Goal: Task Accomplishment & Management: Complete application form

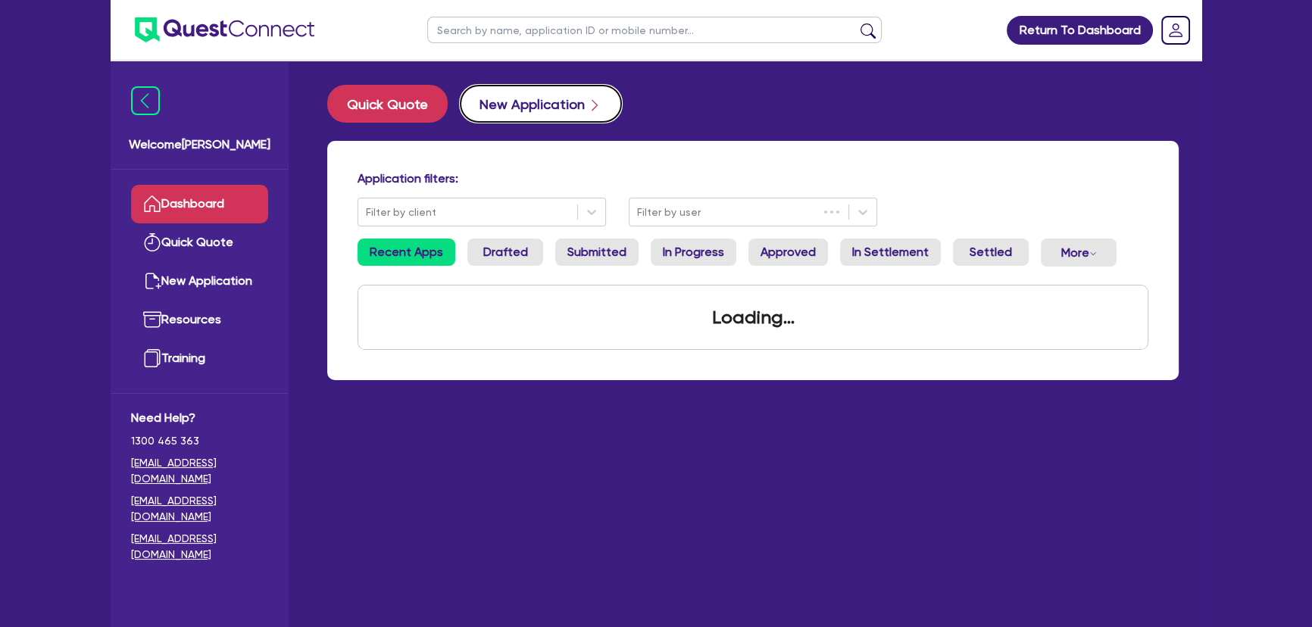
click at [539, 93] on button "New Application" at bounding box center [541, 104] width 162 height 38
select select "Other"
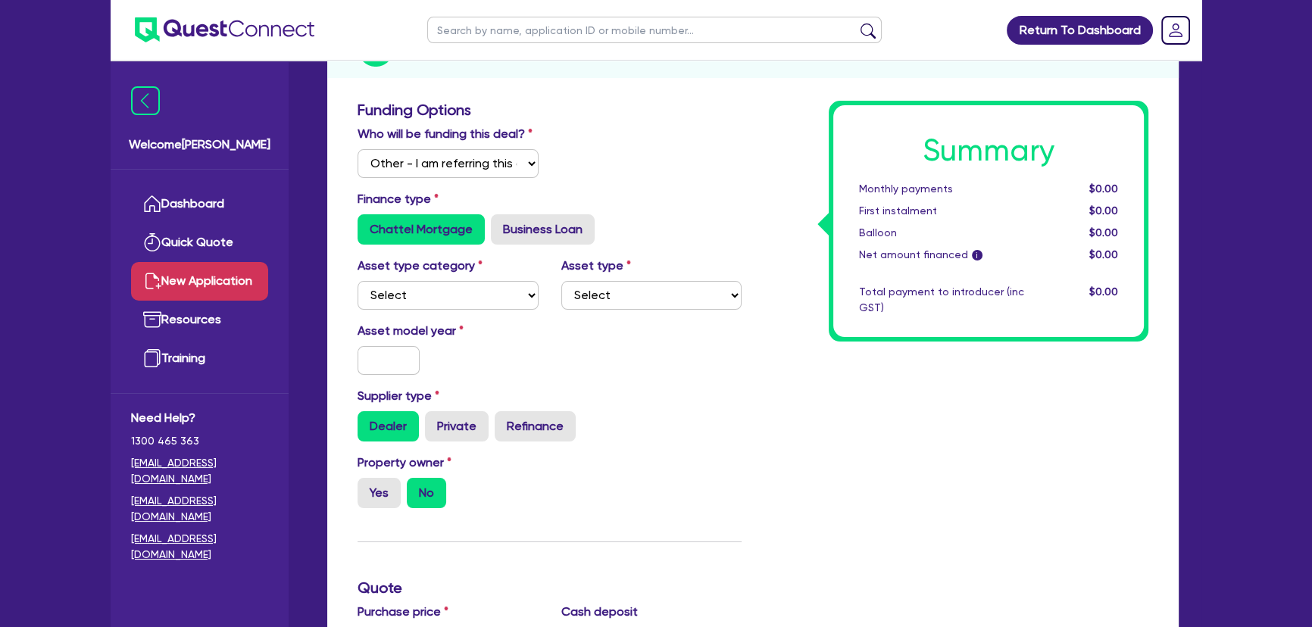
scroll to position [206, 0]
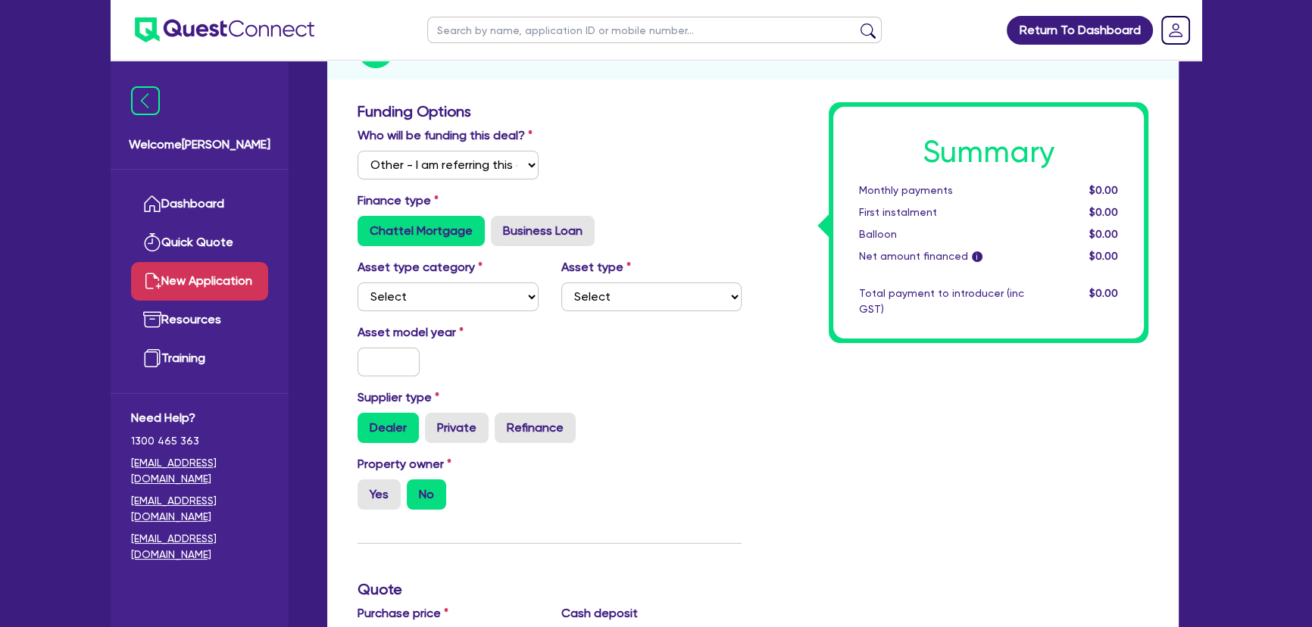
click at [444, 280] on div "Asset type category Select Cars and light trucks Primary assets Secondary asset…" at bounding box center [448, 284] width 204 height 53
click at [441, 287] on select "Select Cars and light trucks Primary assets Secondary assets Tertiary assets" at bounding box center [448, 297] width 181 height 29
select select "CARS_AND_LIGHT_TRUCKS"
click at [358, 283] on select "Select Cars and light trucks Primary assets Secondary assets Tertiary assets" at bounding box center [448, 297] width 181 height 29
click at [678, 284] on select "Select Passenger vehicles Vans and utes Light trucks up to 4.5 tonne" at bounding box center [651, 297] width 181 height 29
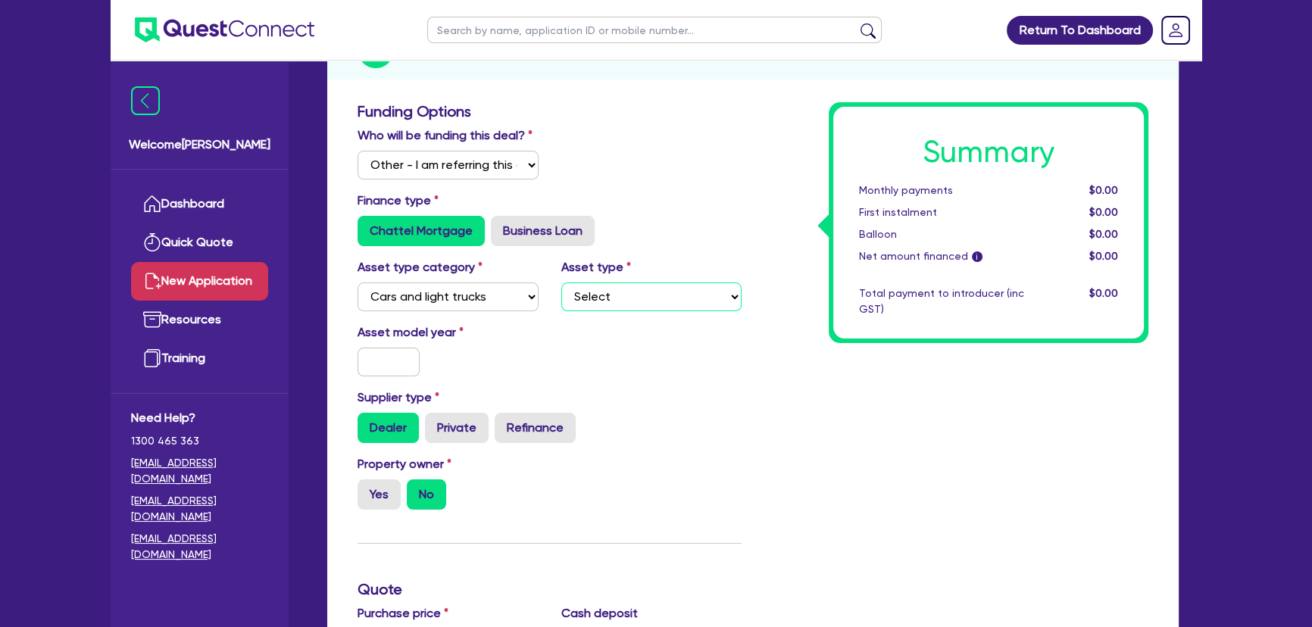
select select "PASSENGER_VEHICLES"
click at [561, 283] on select "Select Passenger vehicles Vans and utes Light trucks up to 4.5 tonne" at bounding box center [651, 297] width 181 height 29
click at [401, 363] on input "text" at bounding box center [389, 362] width 62 height 29
click at [377, 370] on input "text" at bounding box center [389, 362] width 62 height 29
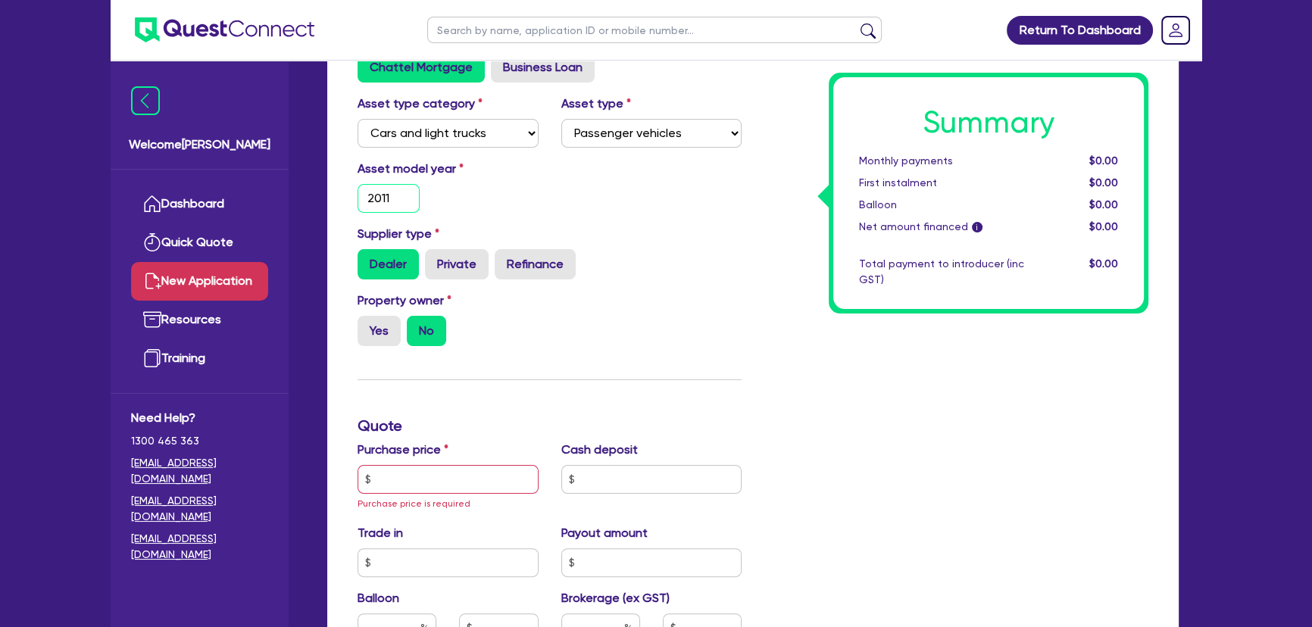
scroll to position [551, 0]
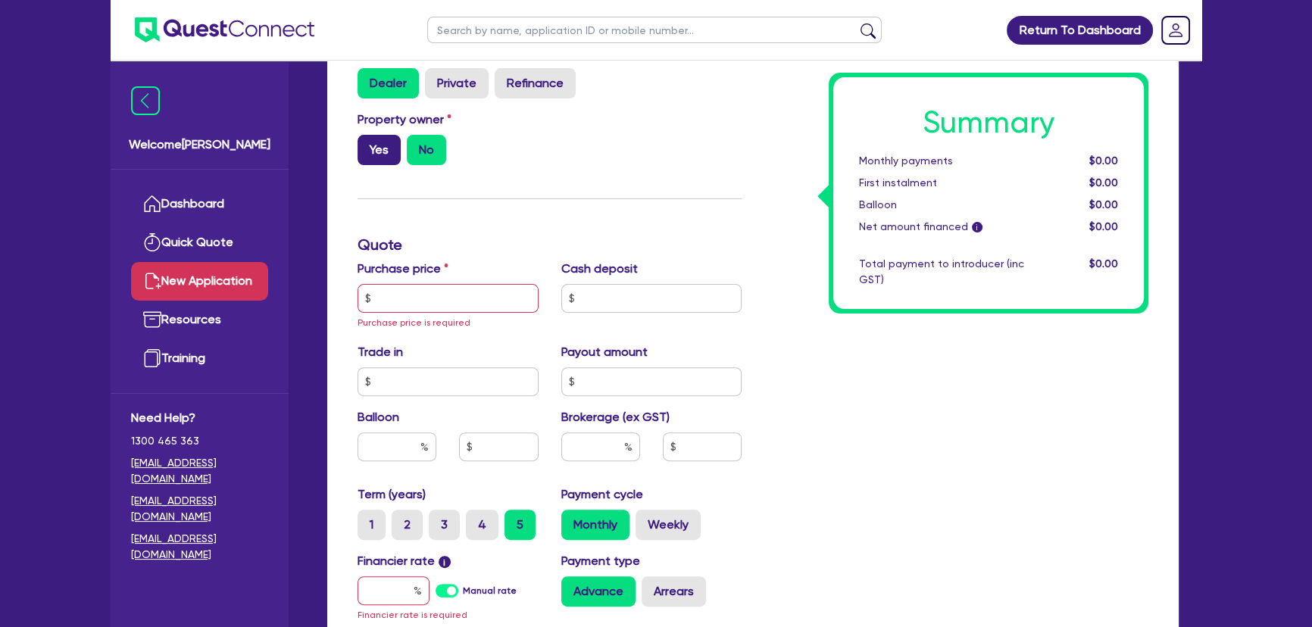
type input "2011"
click at [368, 142] on label "Yes" at bounding box center [379, 150] width 43 height 30
click at [367, 142] on input "Yes" at bounding box center [363, 140] width 10 height 10
radio input "true"
click at [424, 284] on input "text" at bounding box center [448, 298] width 181 height 29
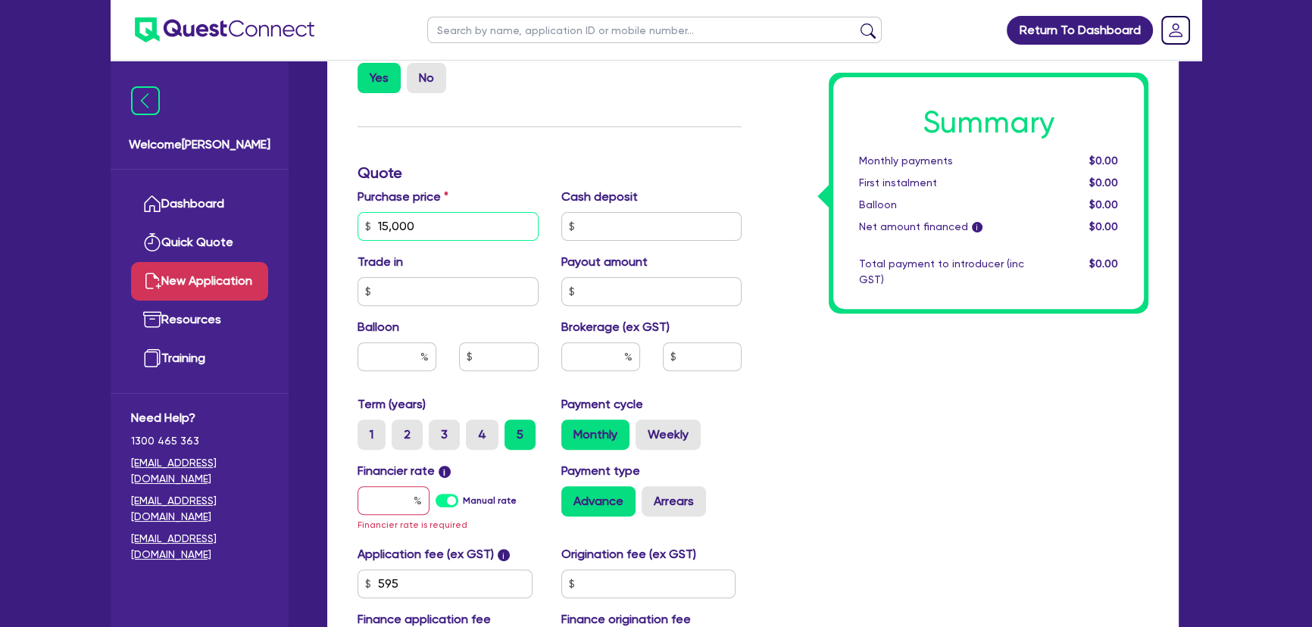
scroll to position [689, 0]
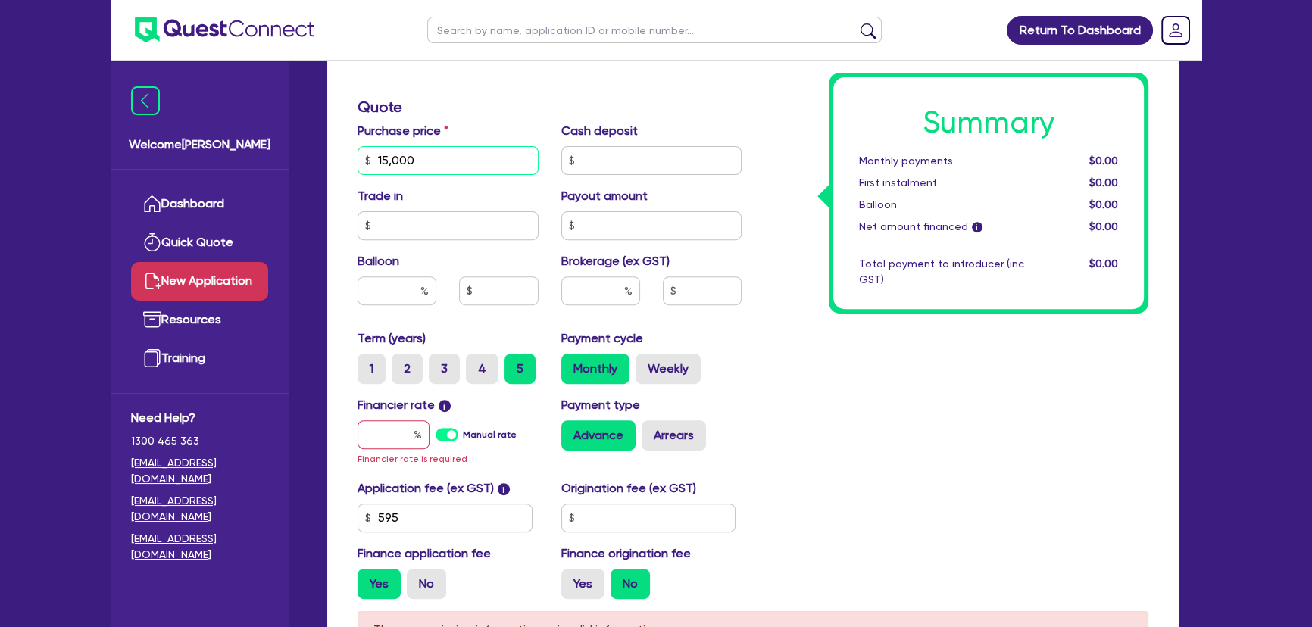
type input "15,000"
click at [398, 425] on input "text" at bounding box center [394, 434] width 72 height 29
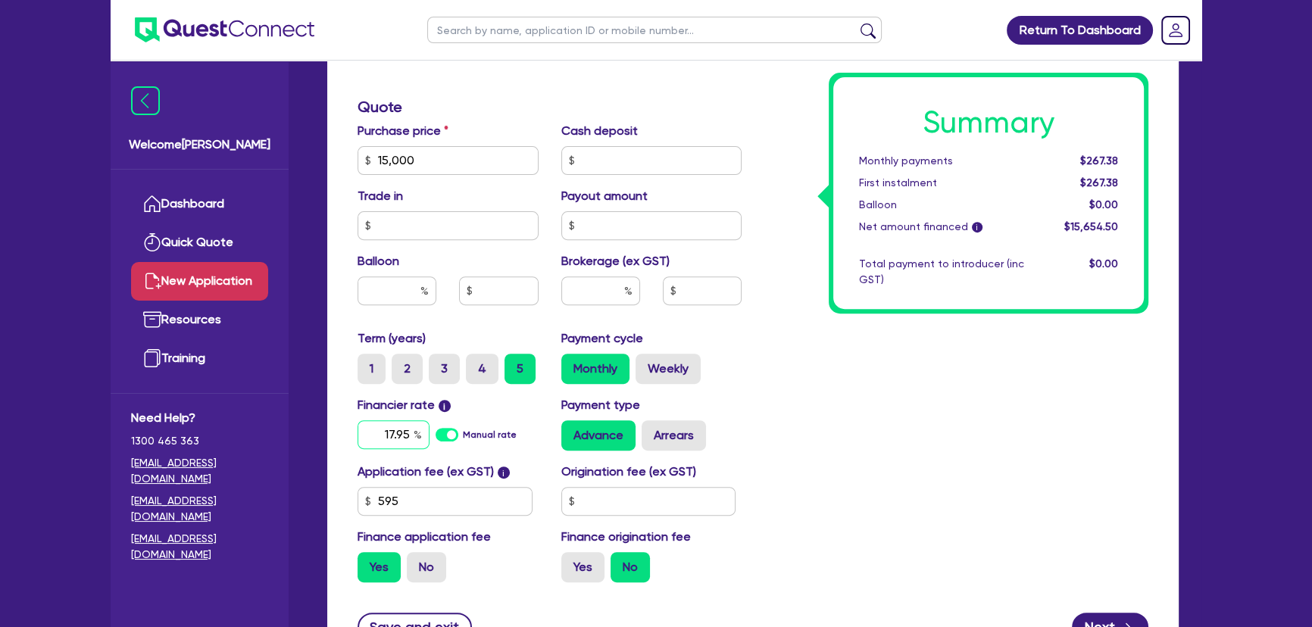
type input "17.95"
click at [598, 295] on input "text" at bounding box center [600, 290] width 79 height 29
type input "10"
type input "1,565.45"
click at [903, 404] on div "Summary Monthly payments $391.25 First instalment $391.25 Balloon $0.00 Net amo…" at bounding box center [956, 107] width 407 height 975
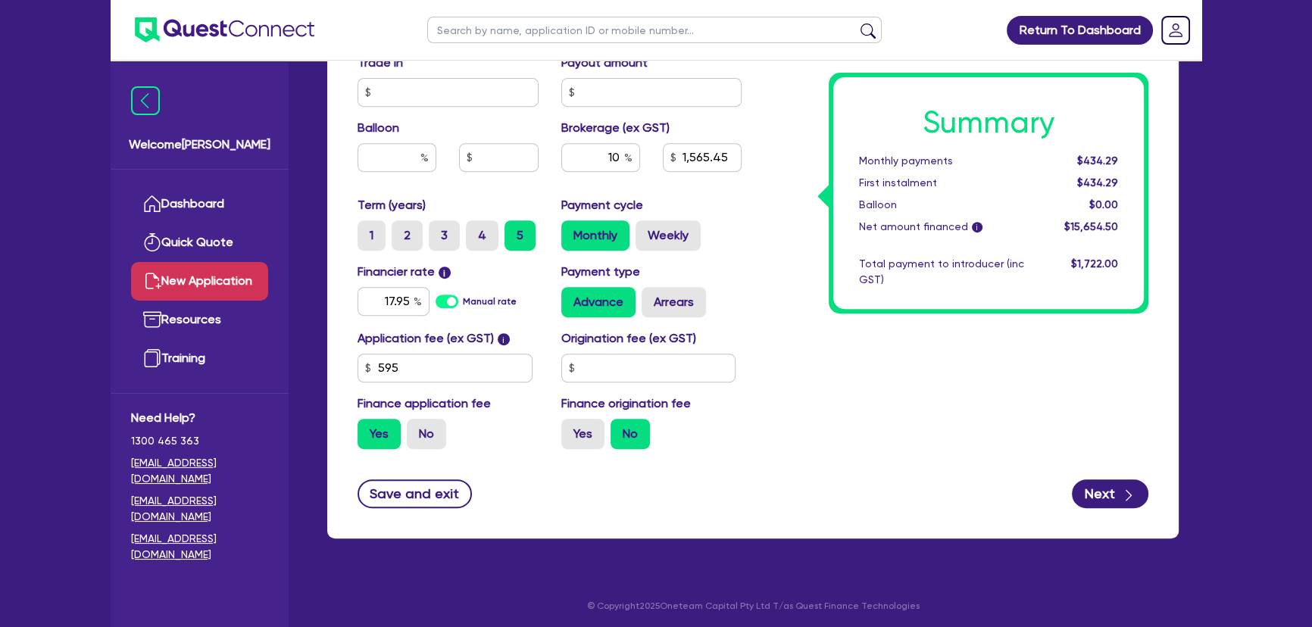
scroll to position [825, 0]
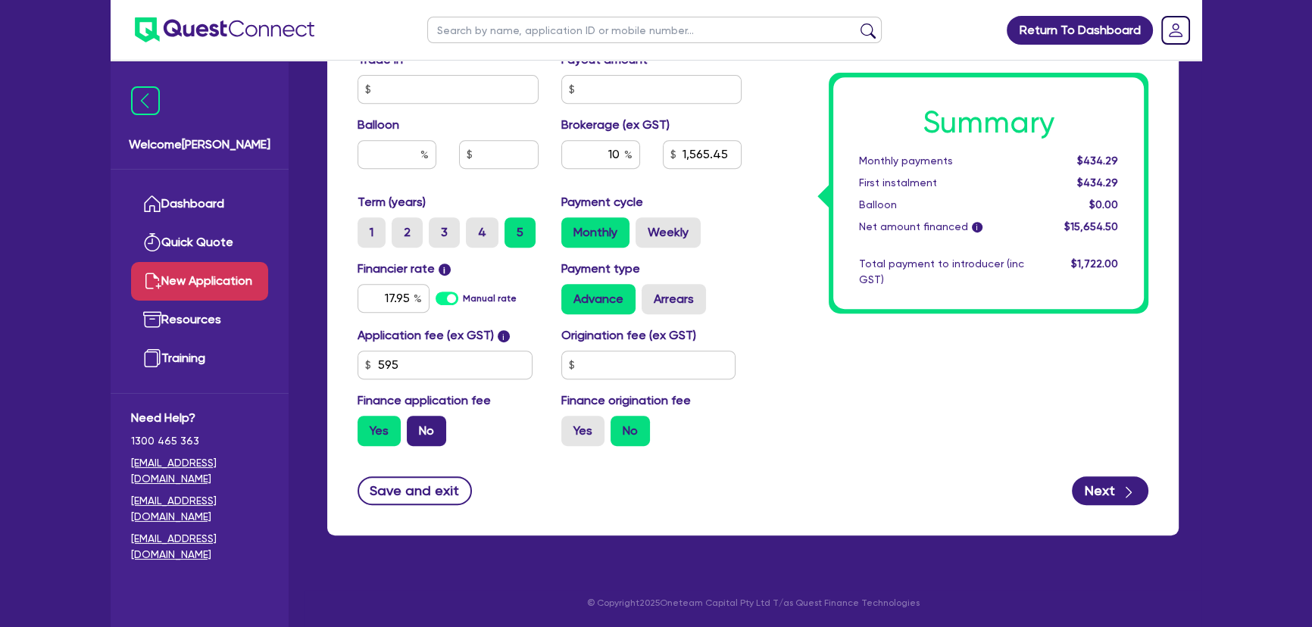
click at [417, 424] on label "No" at bounding box center [426, 431] width 39 height 30
click at [417, 424] on input "No" at bounding box center [412, 421] width 10 height 10
radio input "true"
click at [1099, 483] on button "Next" at bounding box center [1110, 490] width 77 height 29
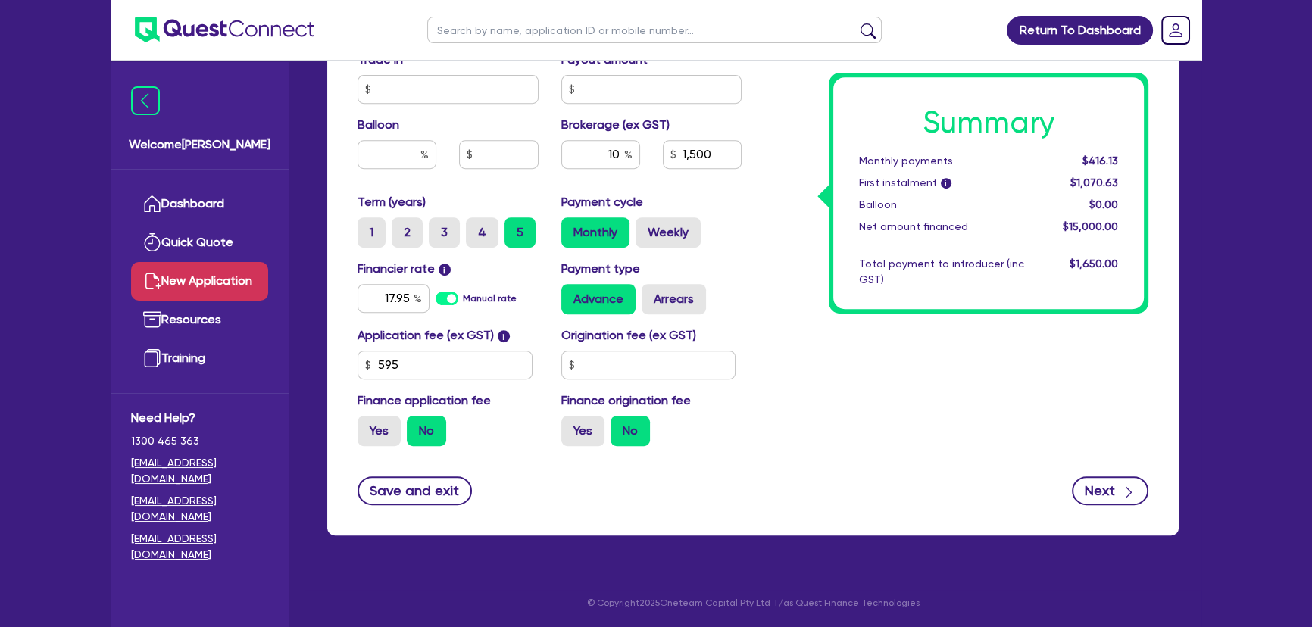
type input "1,500"
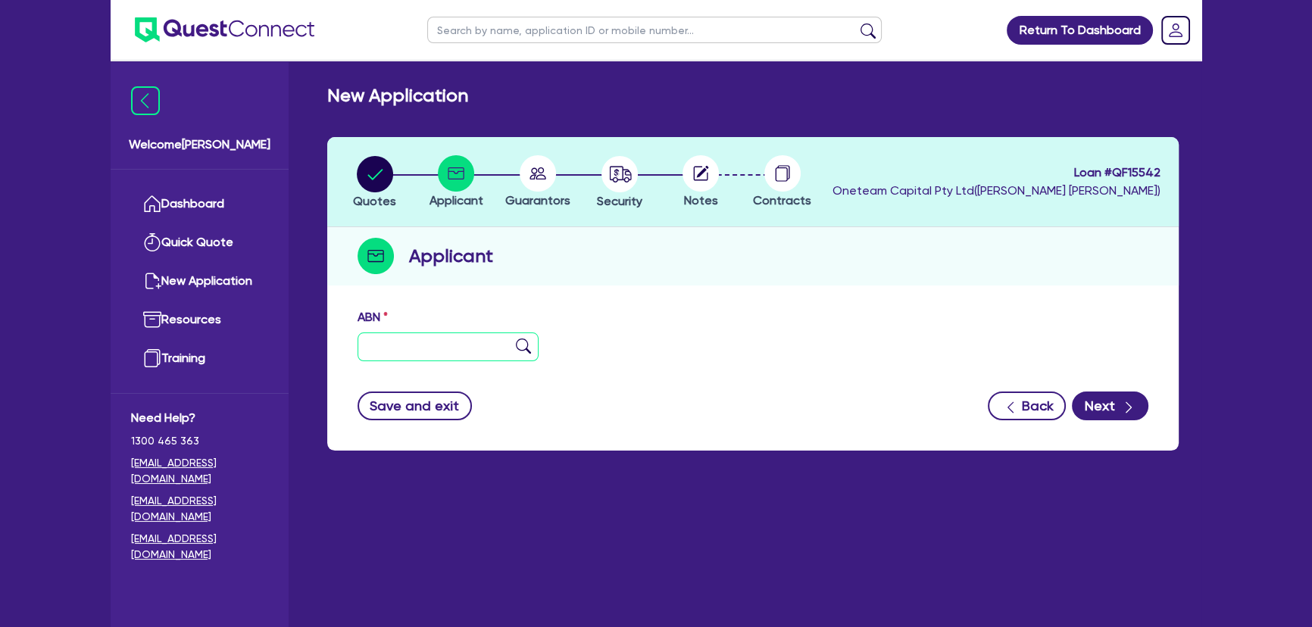
click at [470, 358] on input "text" at bounding box center [448, 347] width 181 height 29
click at [439, 345] on input "text" at bounding box center [448, 347] width 181 height 29
paste input "44 298 115 463"
type input "44 298 115 463"
click at [519, 343] on img at bounding box center [523, 346] width 15 height 15
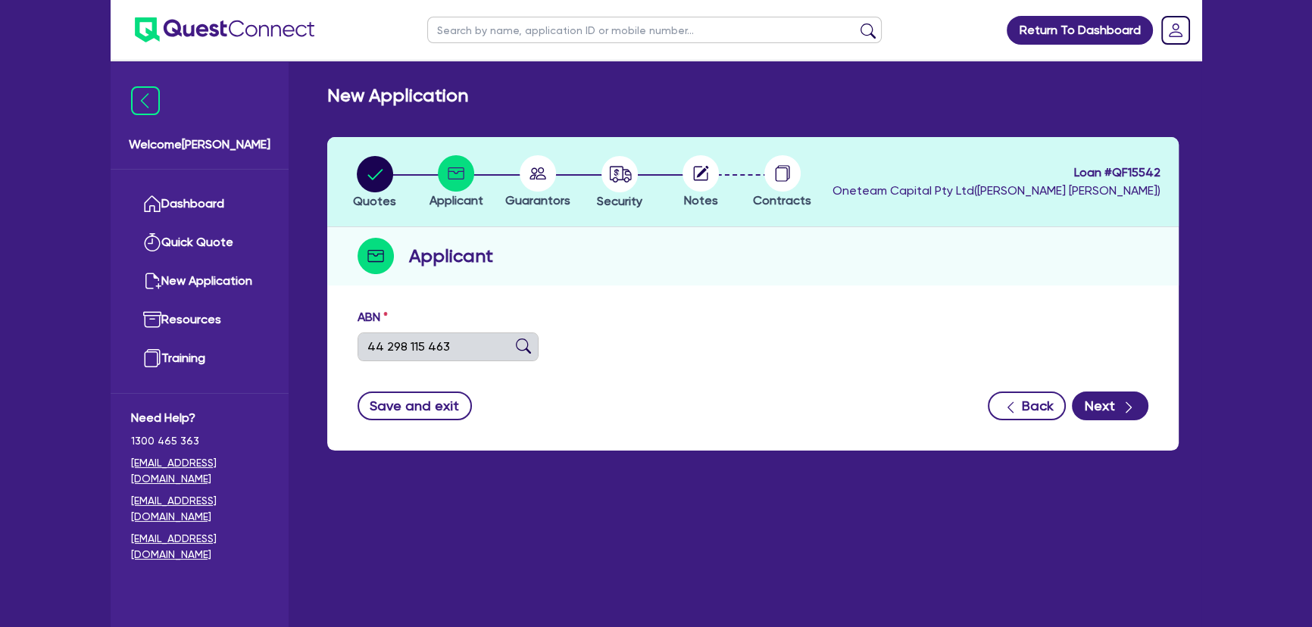
type input "[PERSON_NAME]"
select select "SOLE_TRADER"
type input "[DATE]"
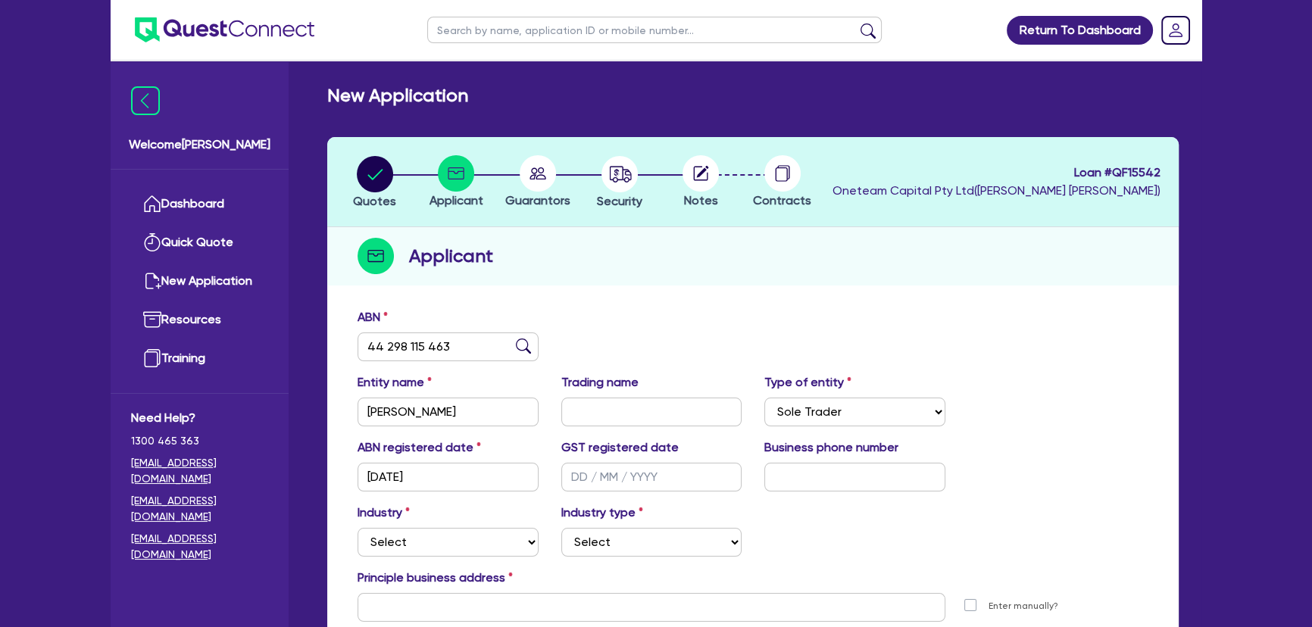
click at [710, 181] on circle at bounding box center [700, 173] width 36 height 36
click at [564, 184] on div at bounding box center [538, 173] width 82 height 36
click at [642, 183] on div "button" at bounding box center [619, 174] width 45 height 36
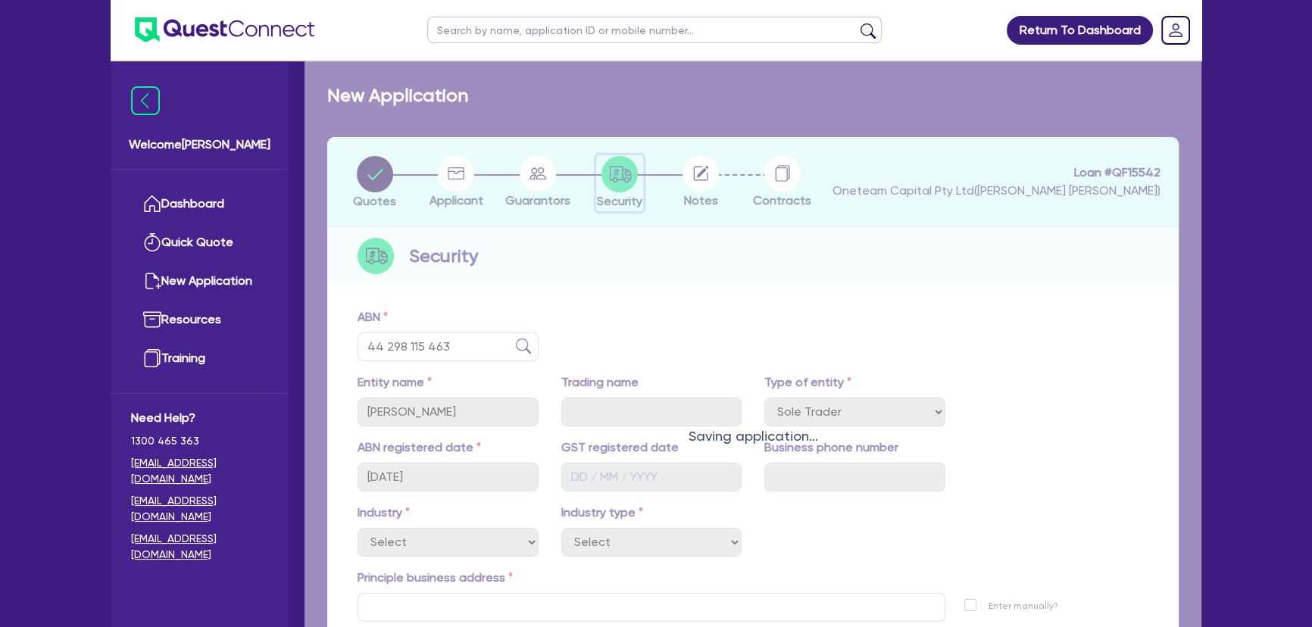
select select "CARS_AND_LIGHT_TRUCKS"
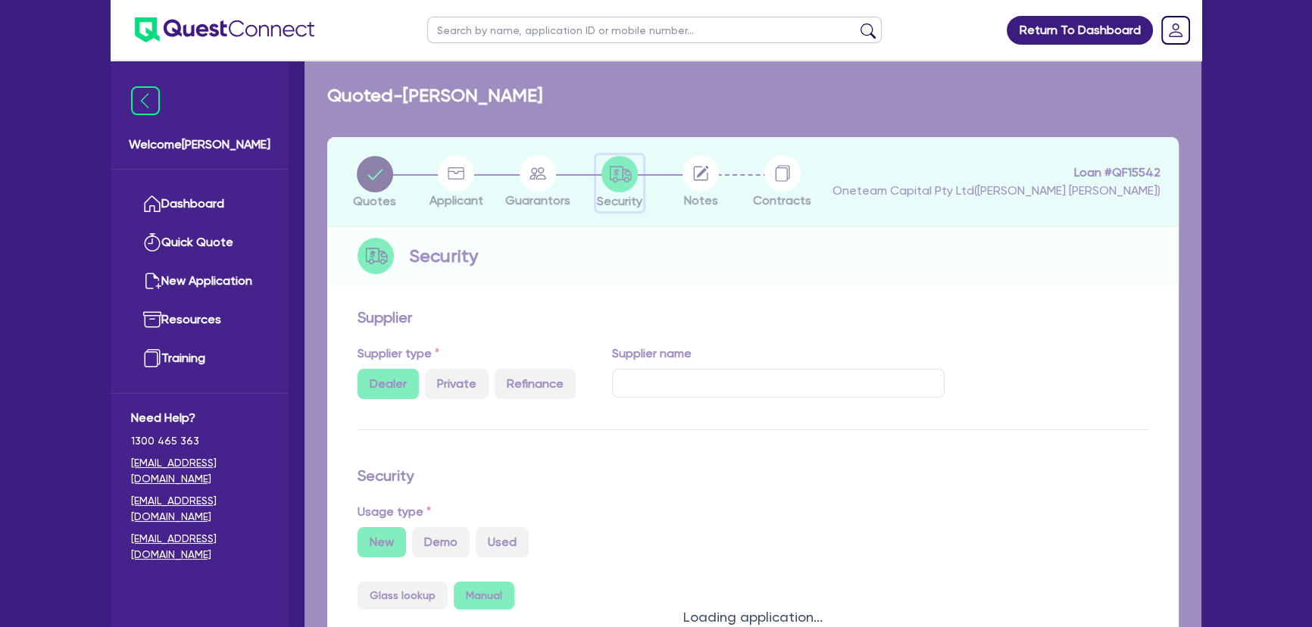
select select "PASSENGER_VEHICLES"
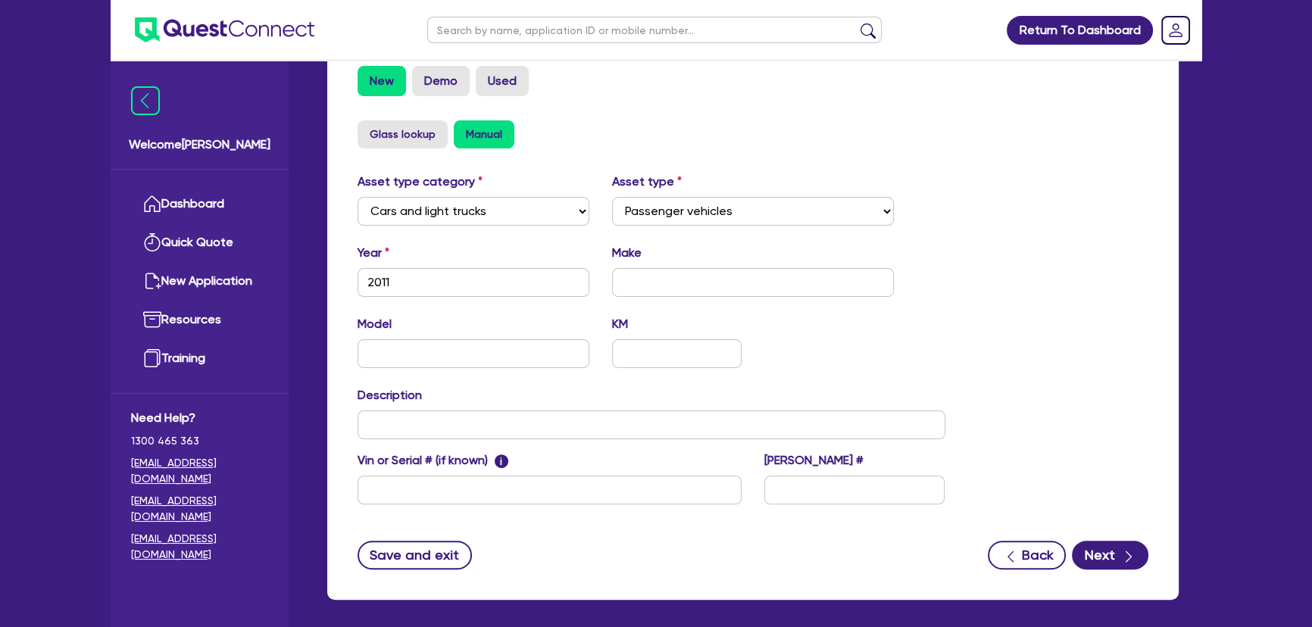
scroll to position [525, 0]
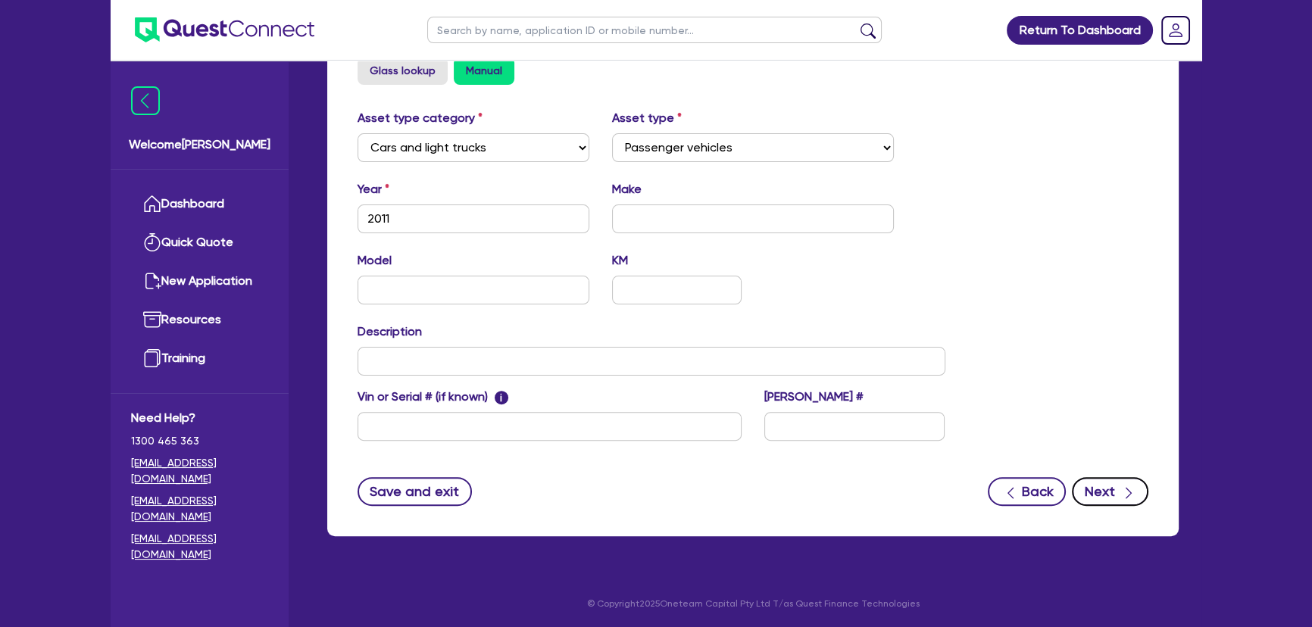
click at [1103, 494] on button "Next" at bounding box center [1110, 491] width 77 height 29
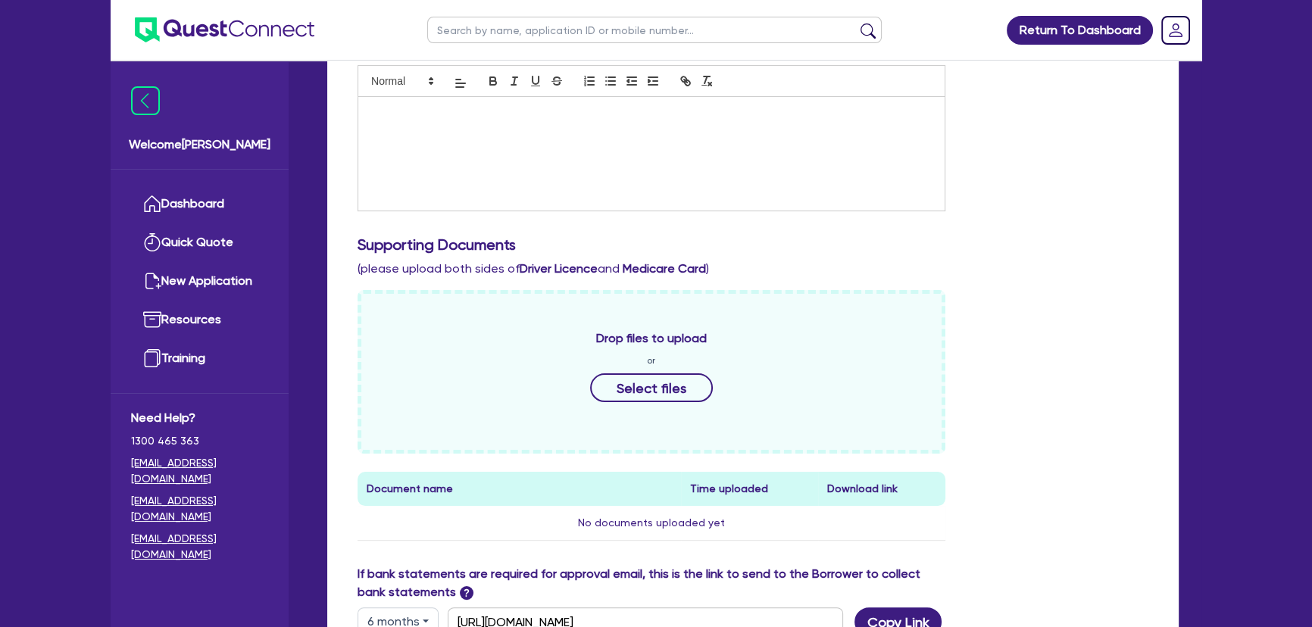
scroll to position [413, 0]
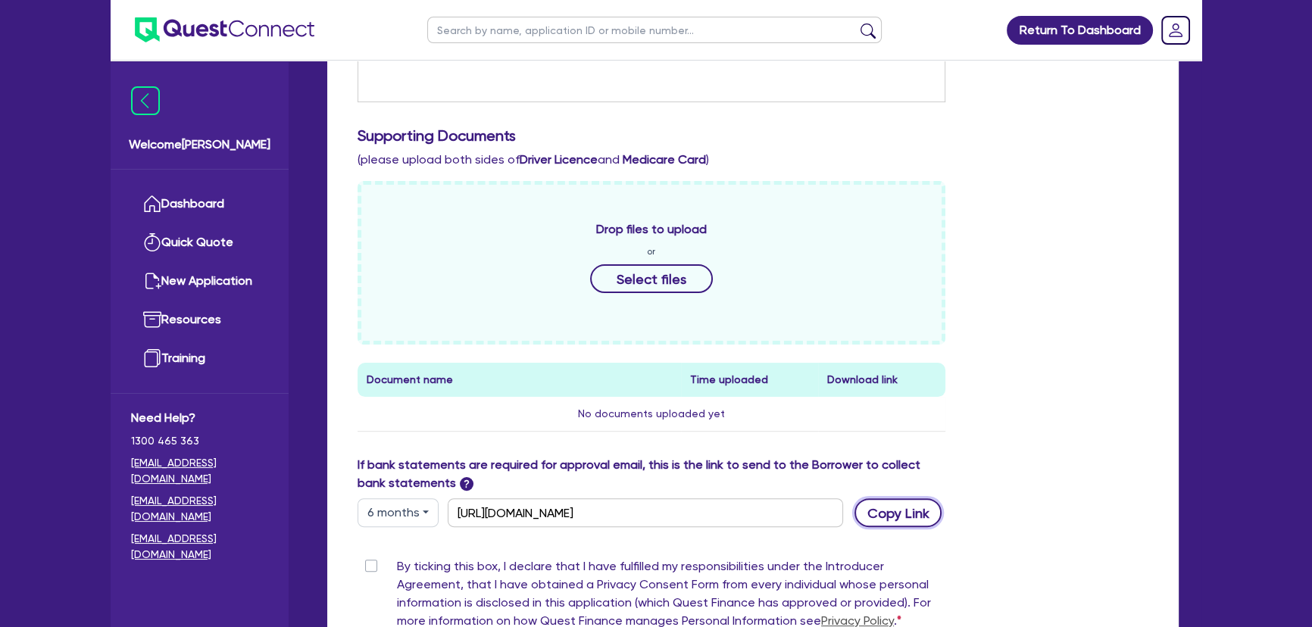
click at [898, 500] on button "Copy Link" at bounding box center [897, 512] width 87 height 29
click at [250, 35] on img at bounding box center [225, 29] width 180 height 25
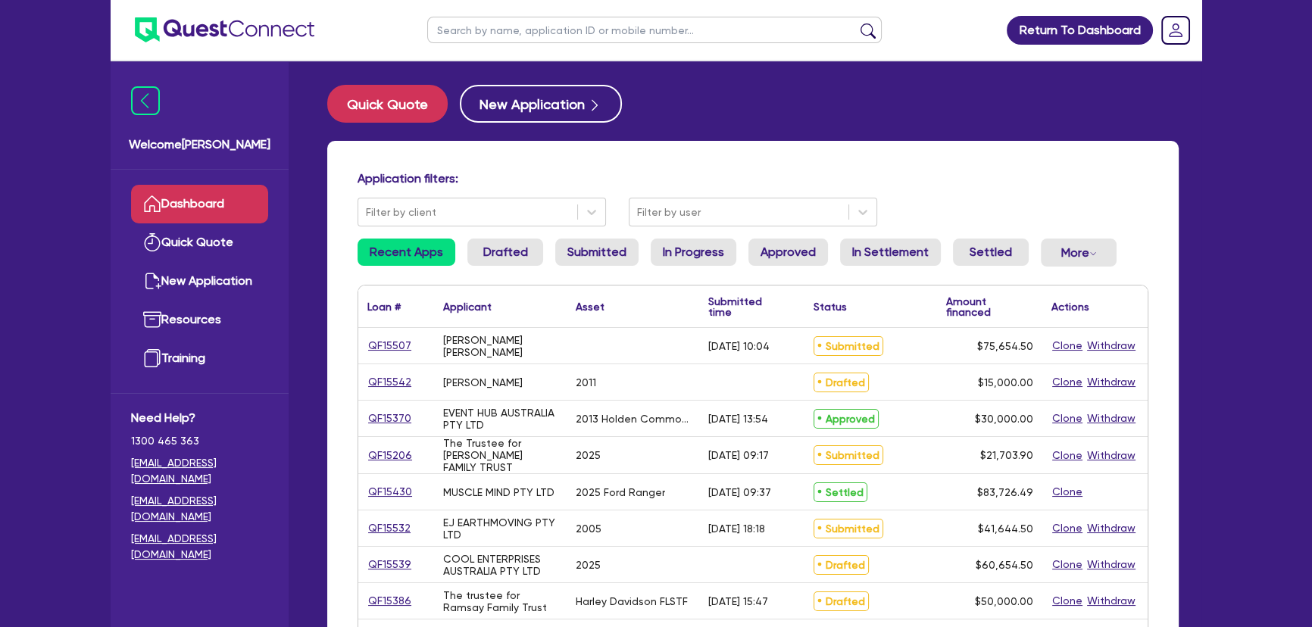
drag, startPoint x: 553, startPoint y: 42, endPoint x: 551, endPoint y: 33, distance: 9.2
click at [553, 42] on input "text" at bounding box center [654, 30] width 454 height 27
paste input "SUNJICH, BLAZENKA"
type input "SUNJICH, BLAZENKA"
click at [856, 23] on button "submit" at bounding box center [868, 33] width 24 height 21
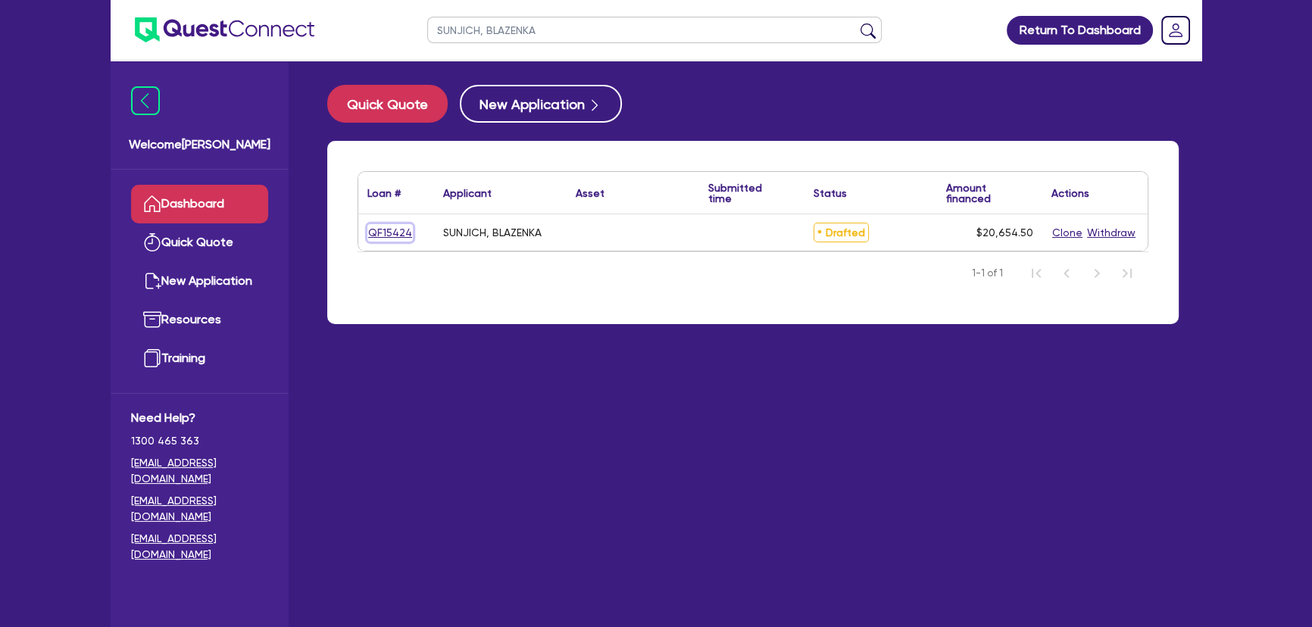
click at [396, 228] on link "QF15424" at bounding box center [389, 232] width 45 height 17
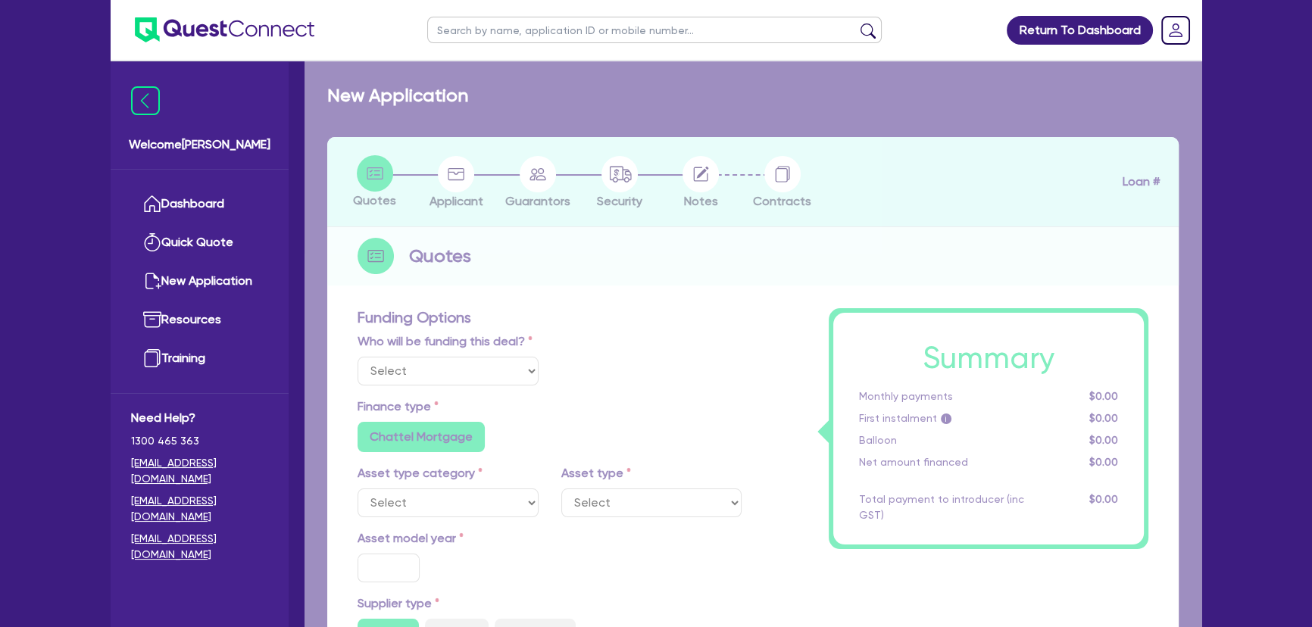
select select "Other"
radio input "false"
type input "20,000"
type input "6"
type input "1,239.27"
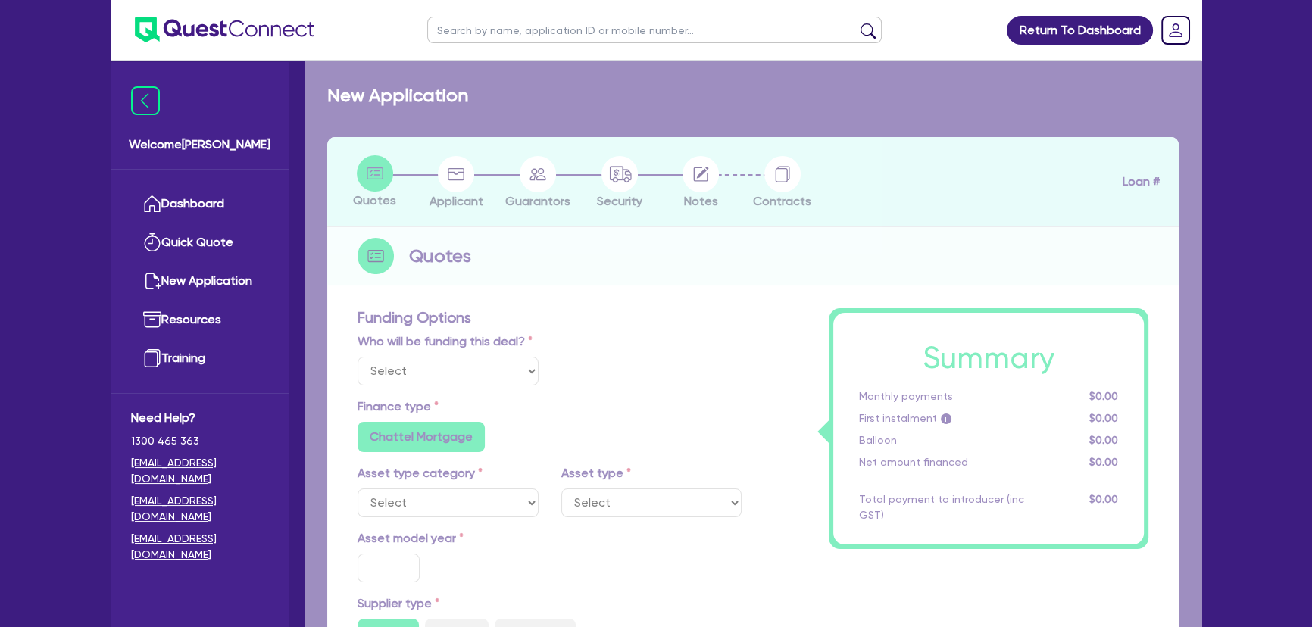
type input "30"
radio input "true"
radio input "false"
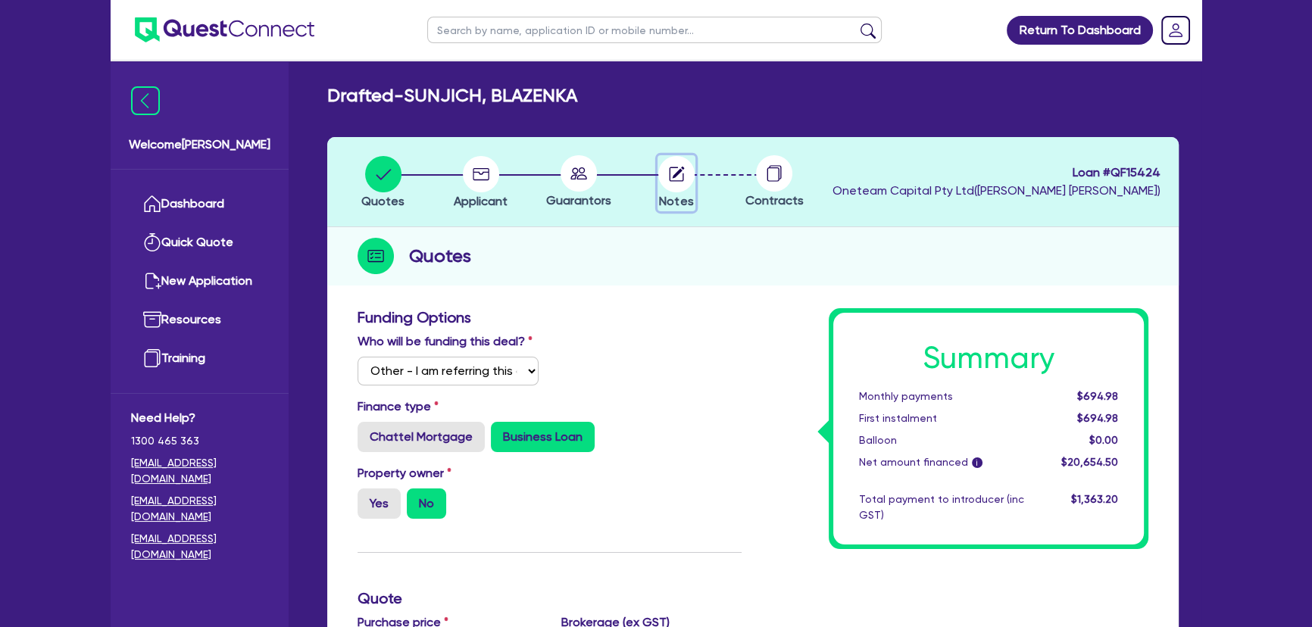
click at [679, 177] on circle "button" at bounding box center [676, 174] width 36 height 36
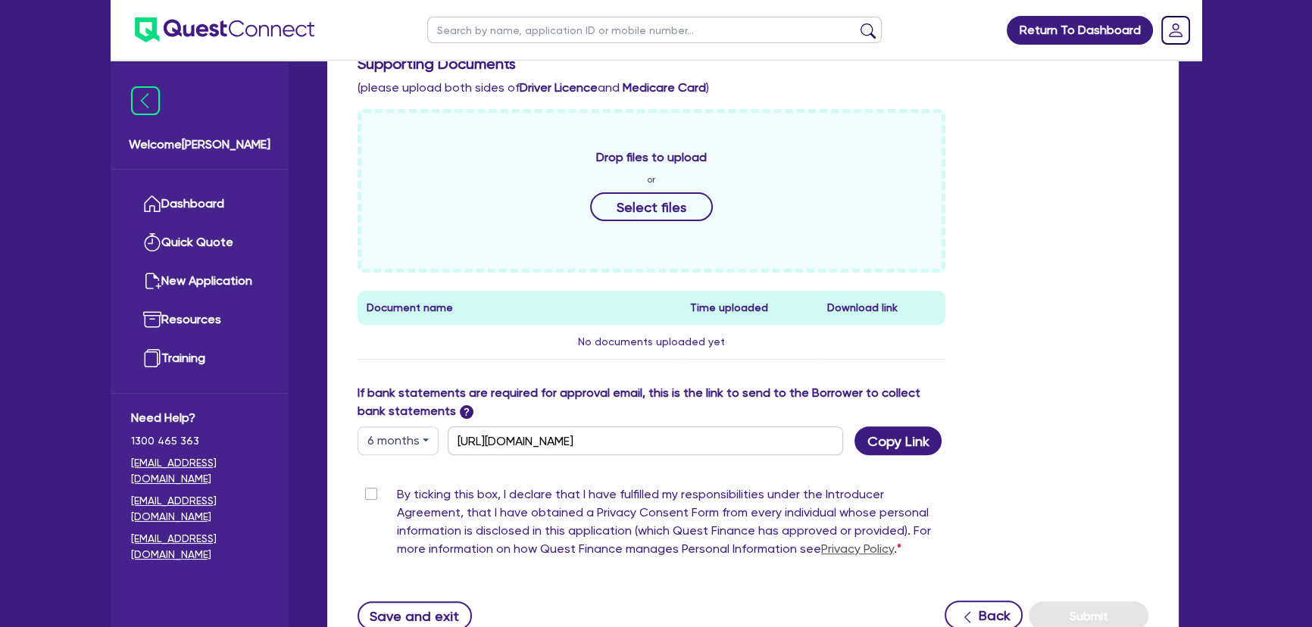
scroll to position [551, 0]
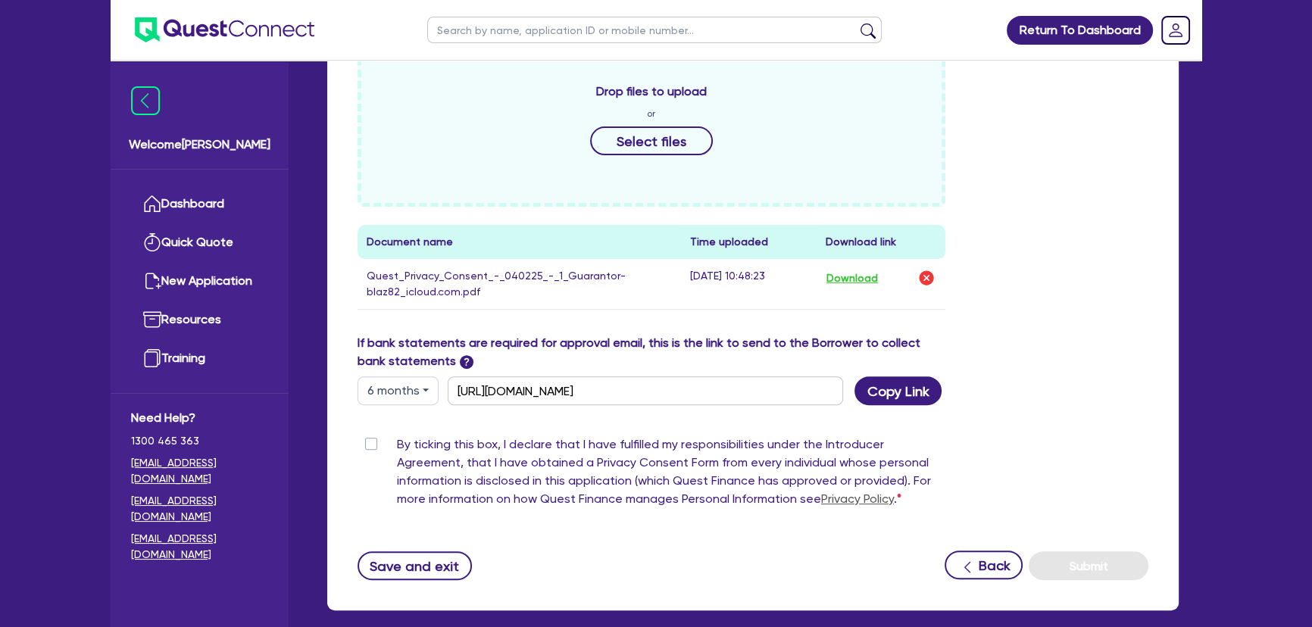
click at [1045, 436] on div "By ticking this box, I declare that I have fulfilled my responsibilities under …" at bounding box center [752, 475] width 813 height 79
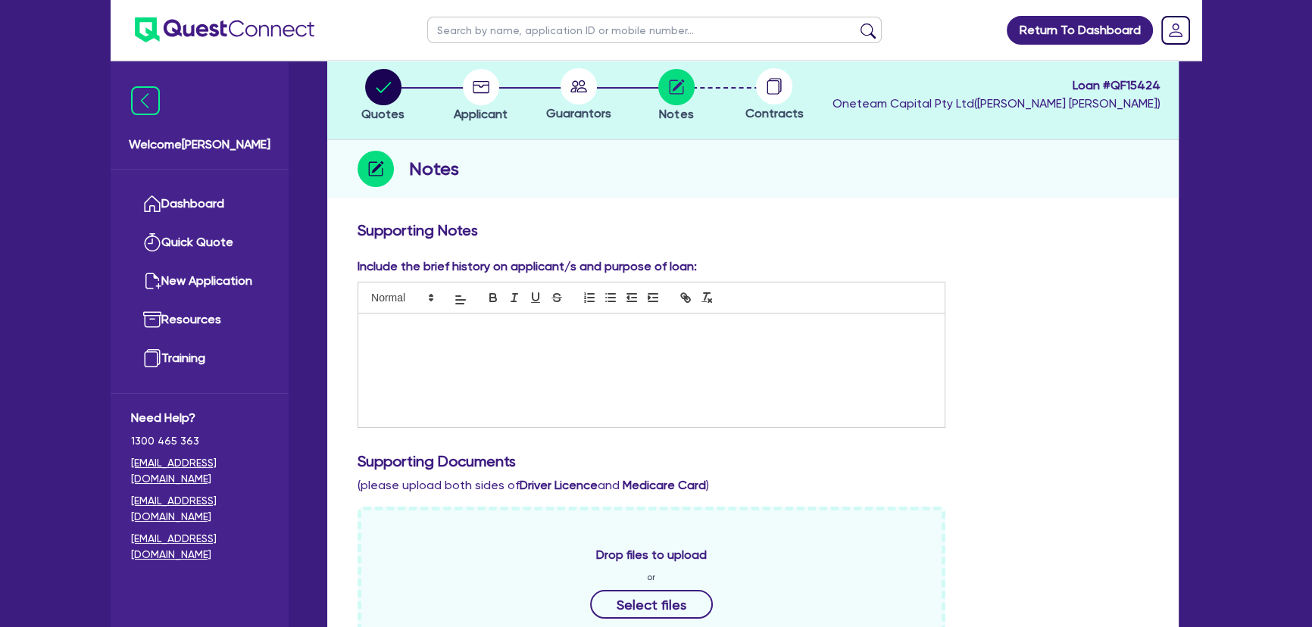
scroll to position [206, 0]
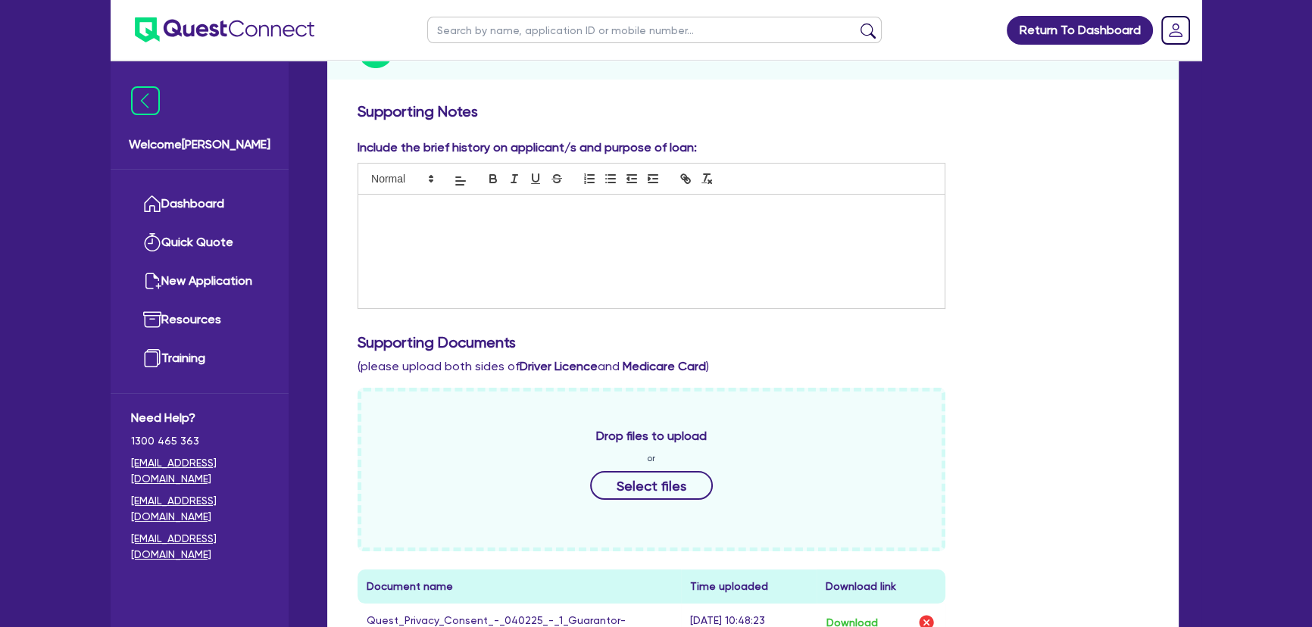
click at [479, 39] on input "text" at bounding box center [654, 30] width 454 height 27
paste input "The Trustee for HSG Company Trust"
type input "The Trustee for HSG Company Trust"
click button "submit" at bounding box center [868, 33] width 24 height 21
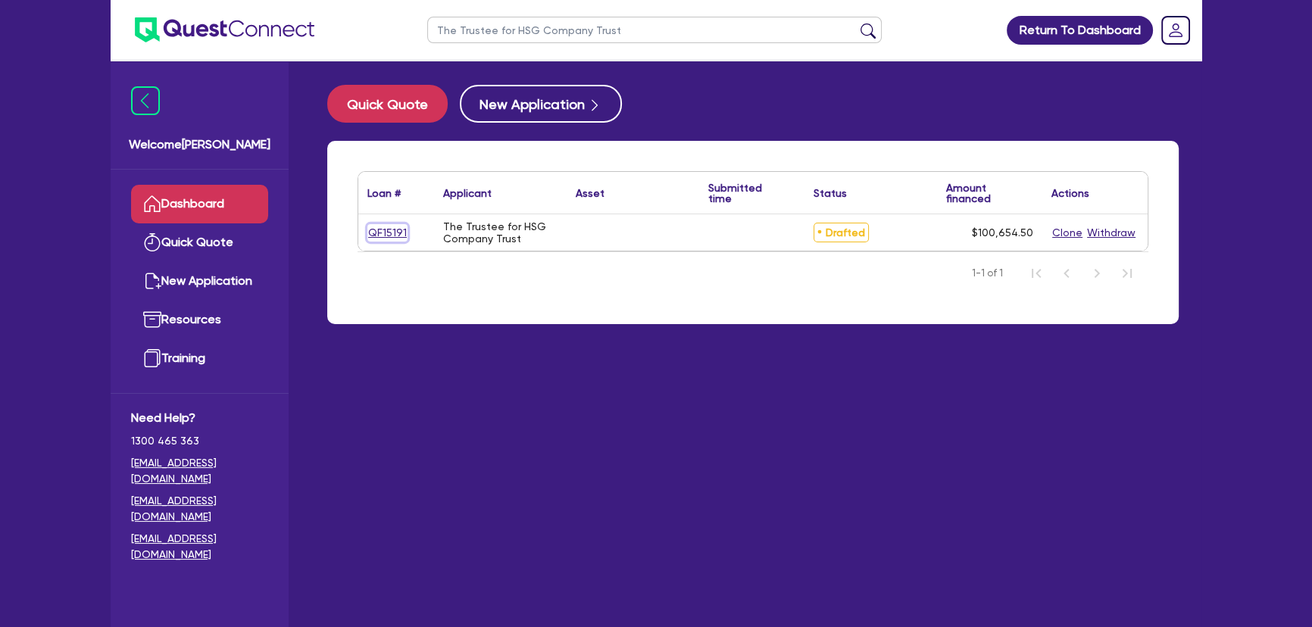
click at [389, 233] on link "QF15191" at bounding box center [387, 232] width 40 height 17
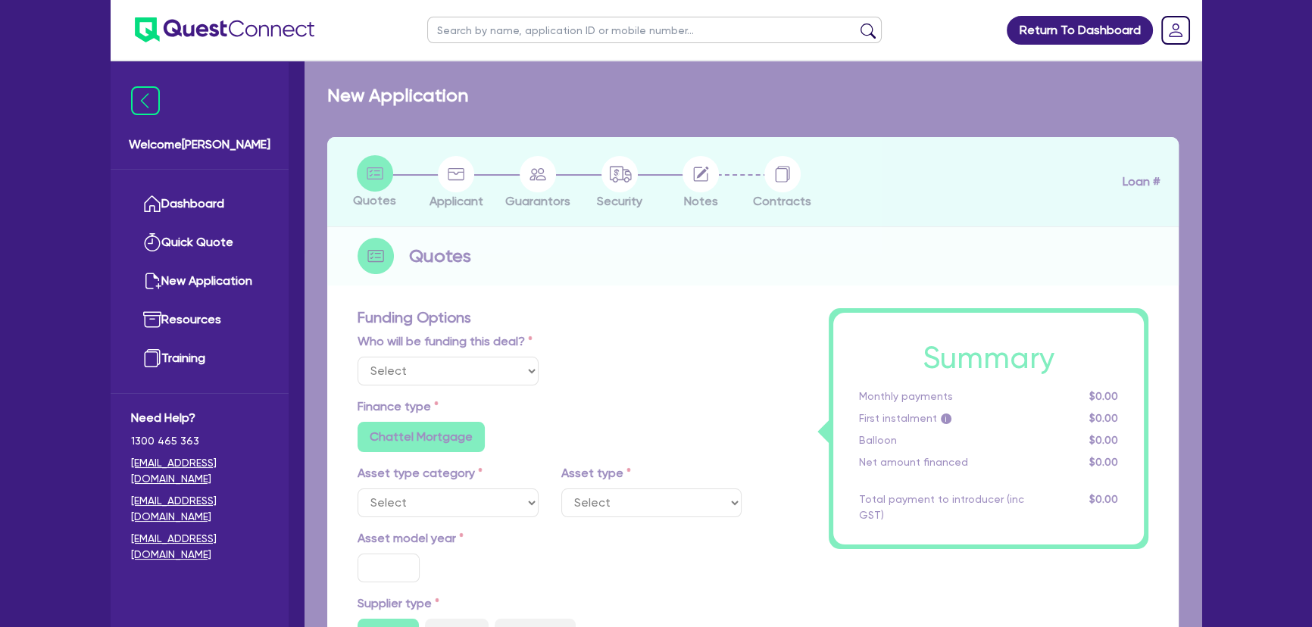
radio input "false"
radio input "true"
type input "100,000"
type input "5"
type input "5,032.73"
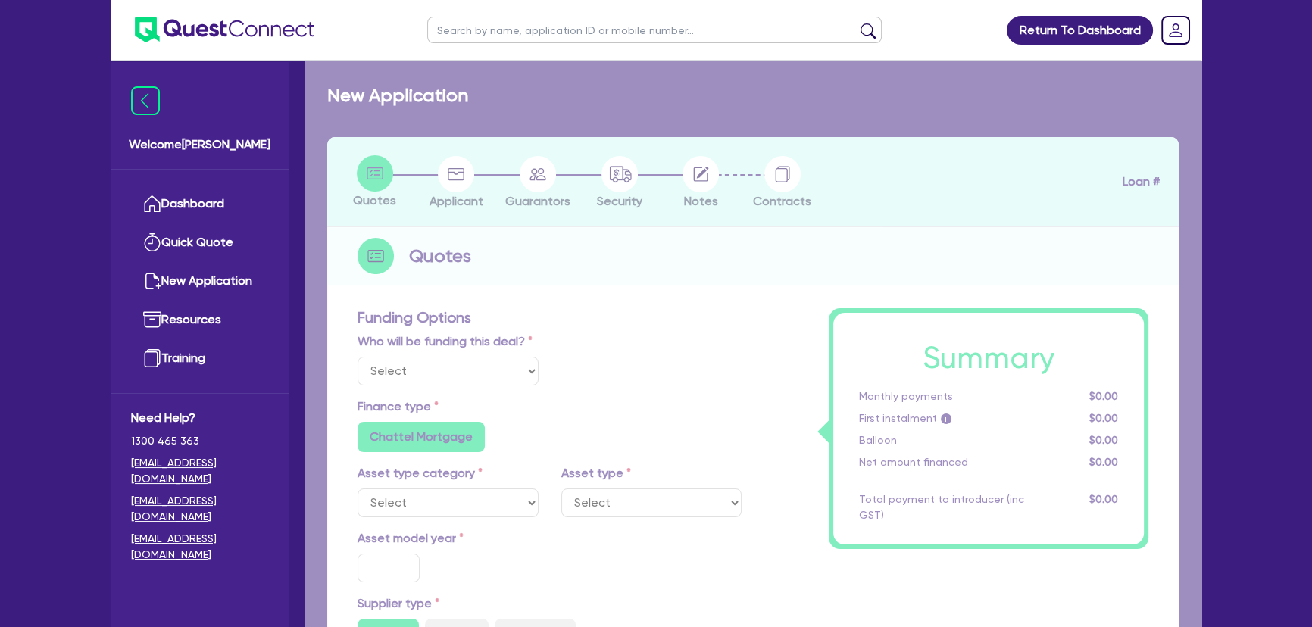
type input "20"
radio input "true"
radio input "false"
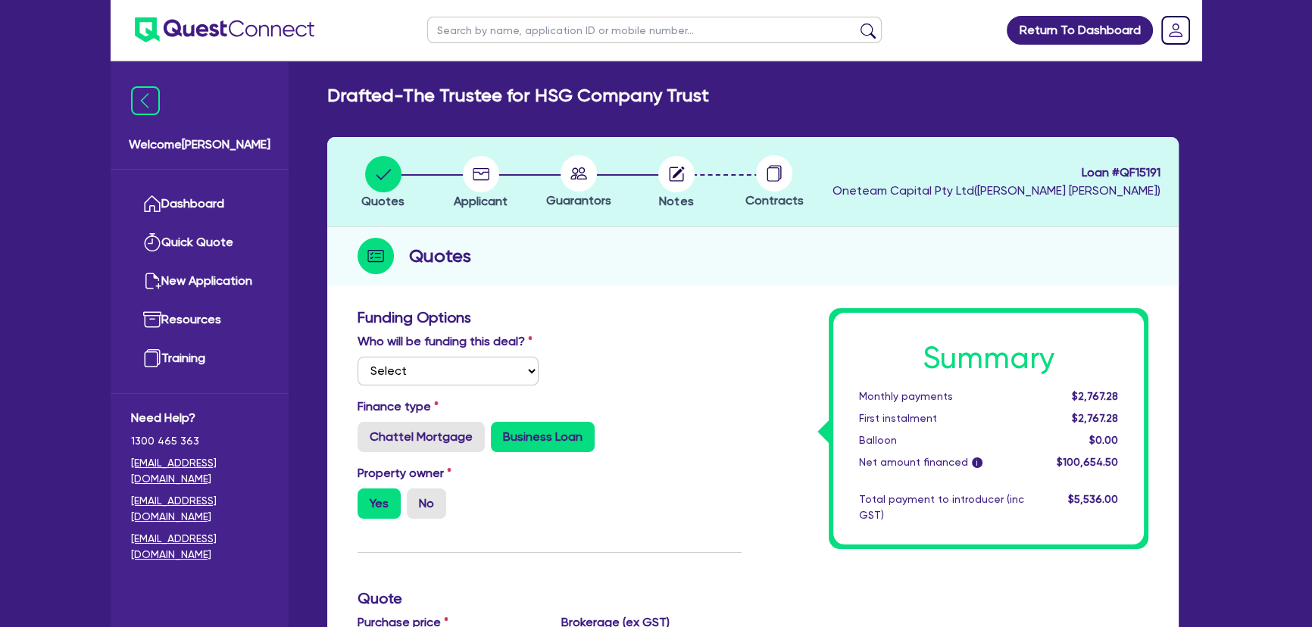
click at [697, 185] on li "Notes" at bounding box center [676, 181] width 98 height 53
click at [681, 181] on icon "button" at bounding box center [676, 174] width 14 height 14
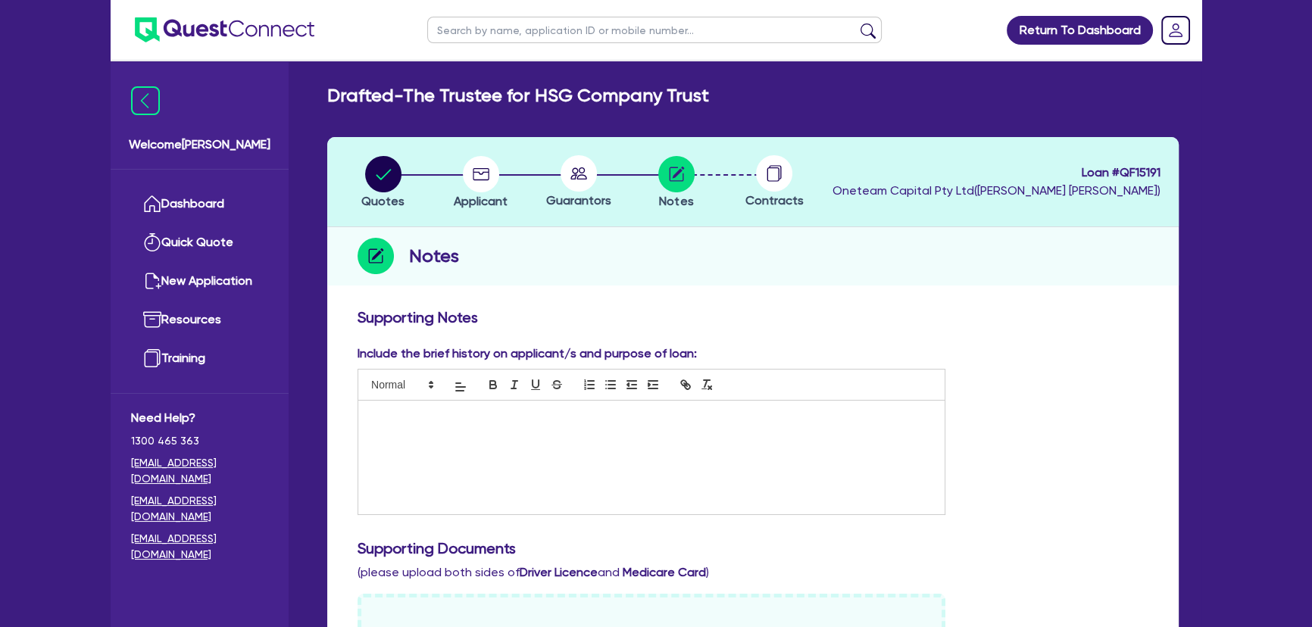
click at [208, 45] on ul at bounding box center [213, 30] width 204 height 60
click at [205, 34] on img at bounding box center [225, 29] width 180 height 25
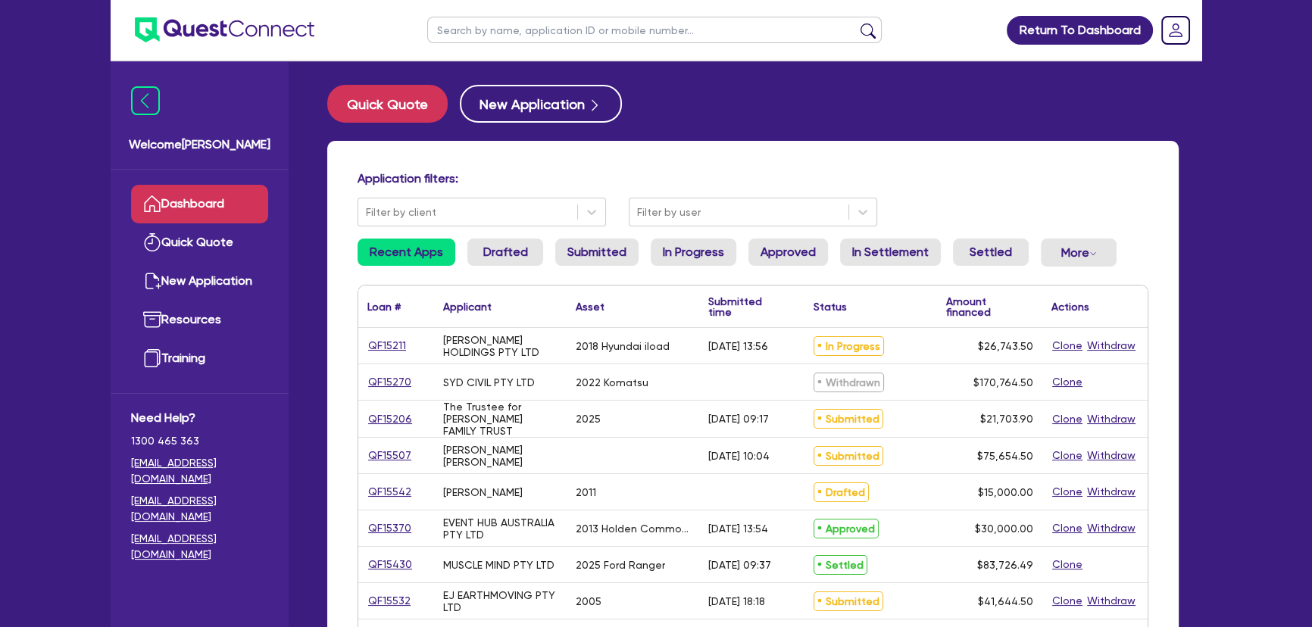
click at [453, 37] on input "text" at bounding box center [654, 30] width 454 height 27
click at [856, 23] on button "submit" at bounding box center [868, 33] width 24 height 21
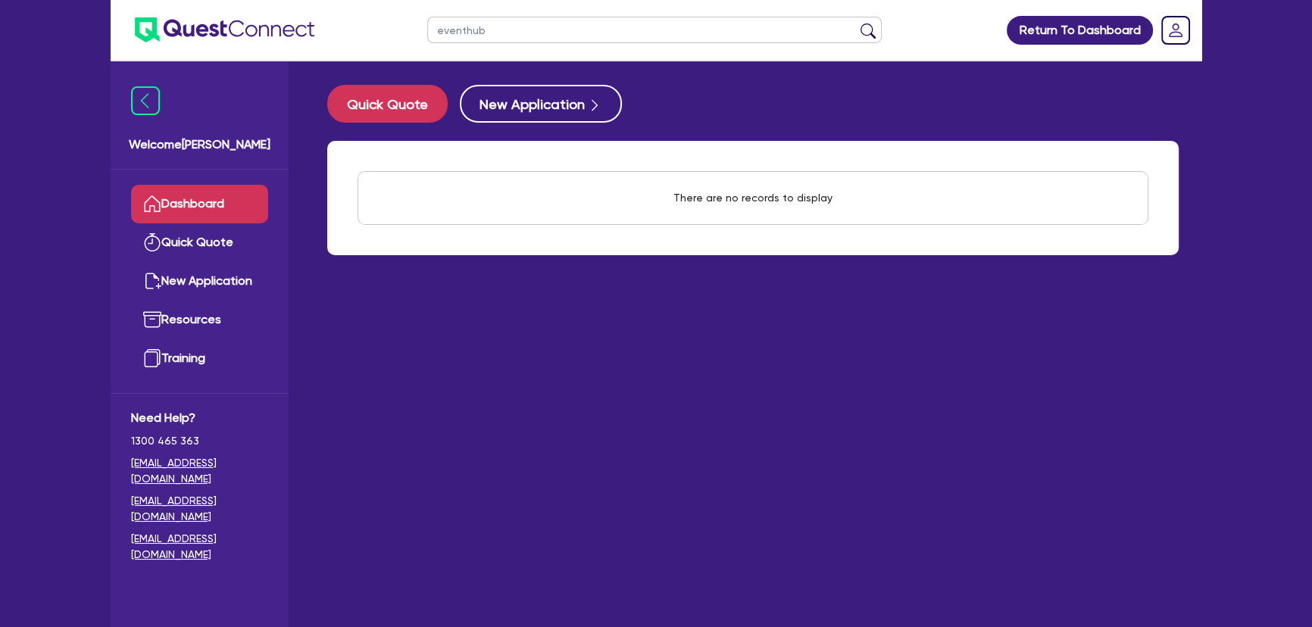
click at [466, 30] on input "eventhub" at bounding box center [654, 30] width 454 height 27
click at [527, 36] on input "event hub" at bounding box center [654, 30] width 454 height 27
type input "event hub"
click at [856, 23] on button "submit" at bounding box center [868, 33] width 24 height 21
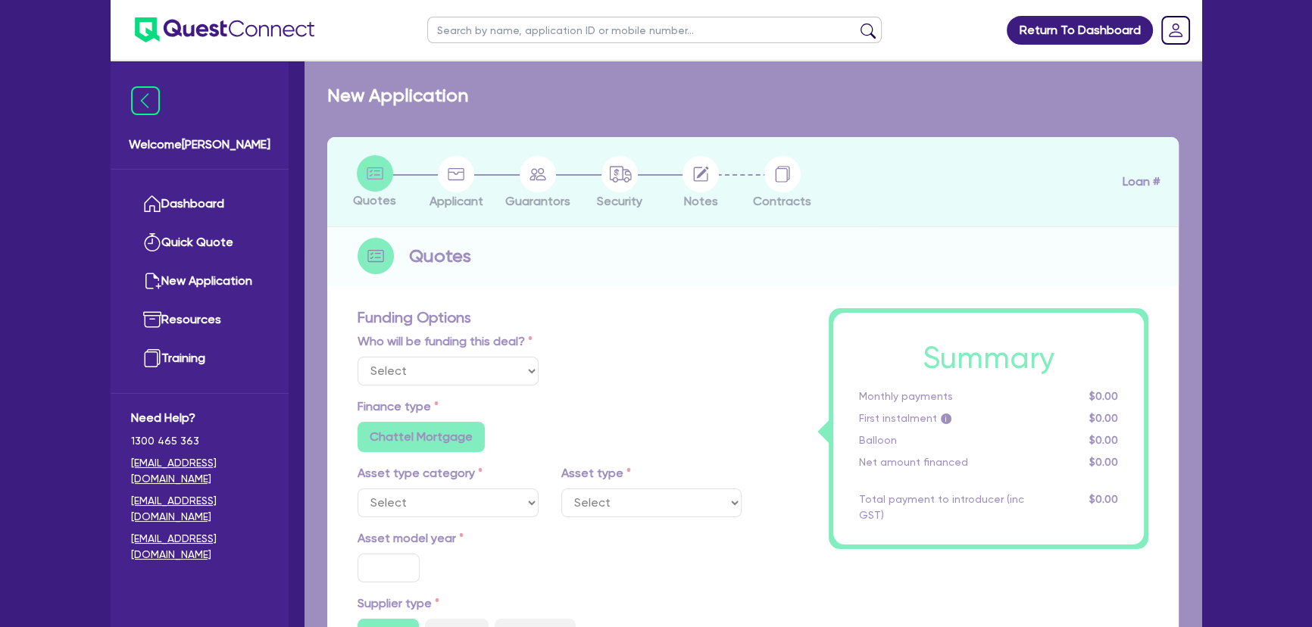
select select "Quest Finance - Own Book"
select select "CARS_AND_LIGHT_TRUCKS"
type input "2013"
type input "30,000"
type input "10"
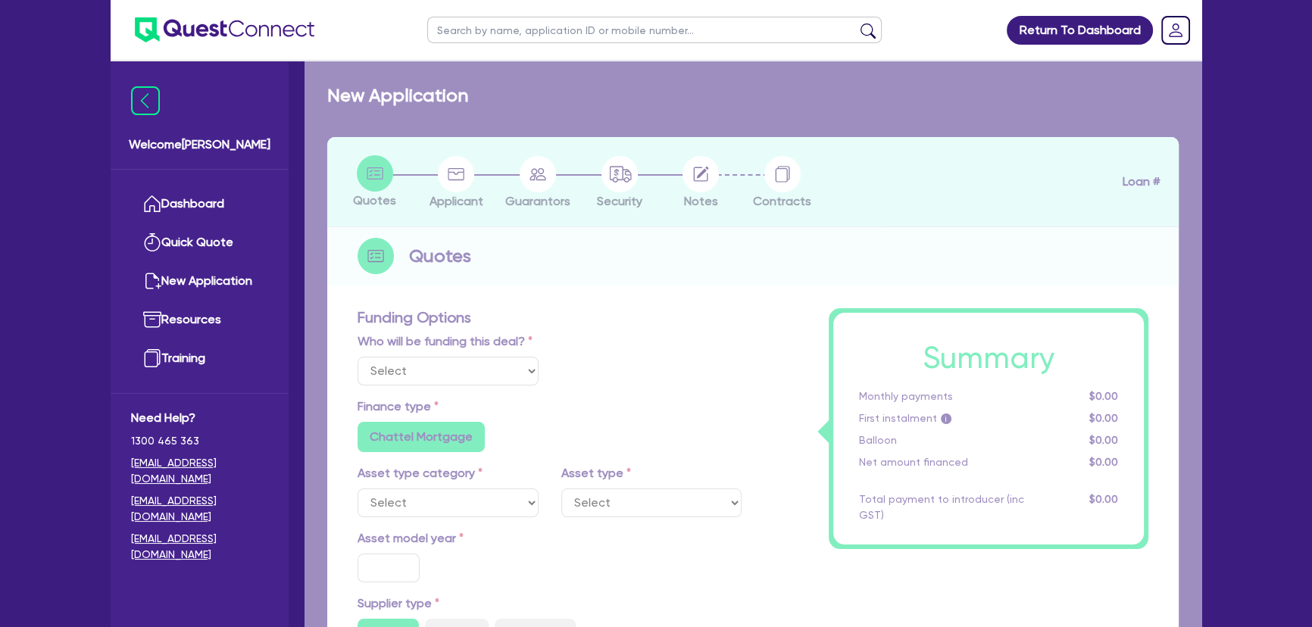
type input "3,000"
type input "18.95"
radio input "false"
select select "PASSENGER_VEHICLES"
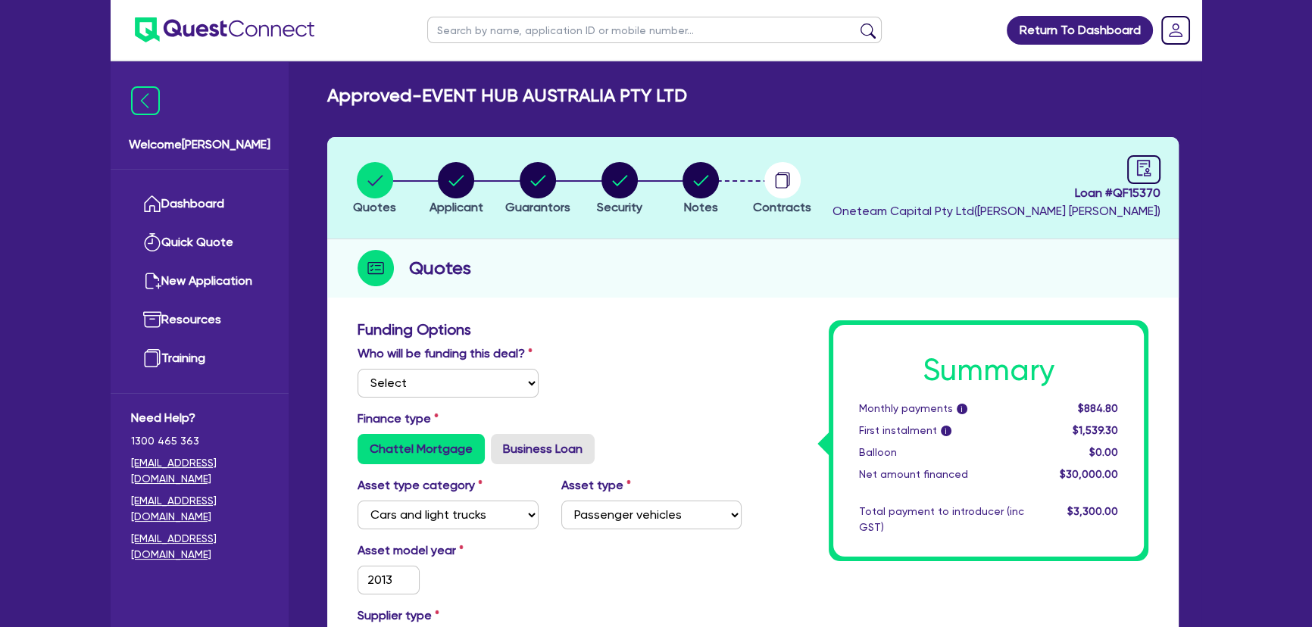
click at [539, 36] on input "text" at bounding box center [654, 30] width 454 height 27
paste input "BARBER, MATT"
type input "BARBER, MATT"
click button "submit" at bounding box center [868, 33] width 24 height 21
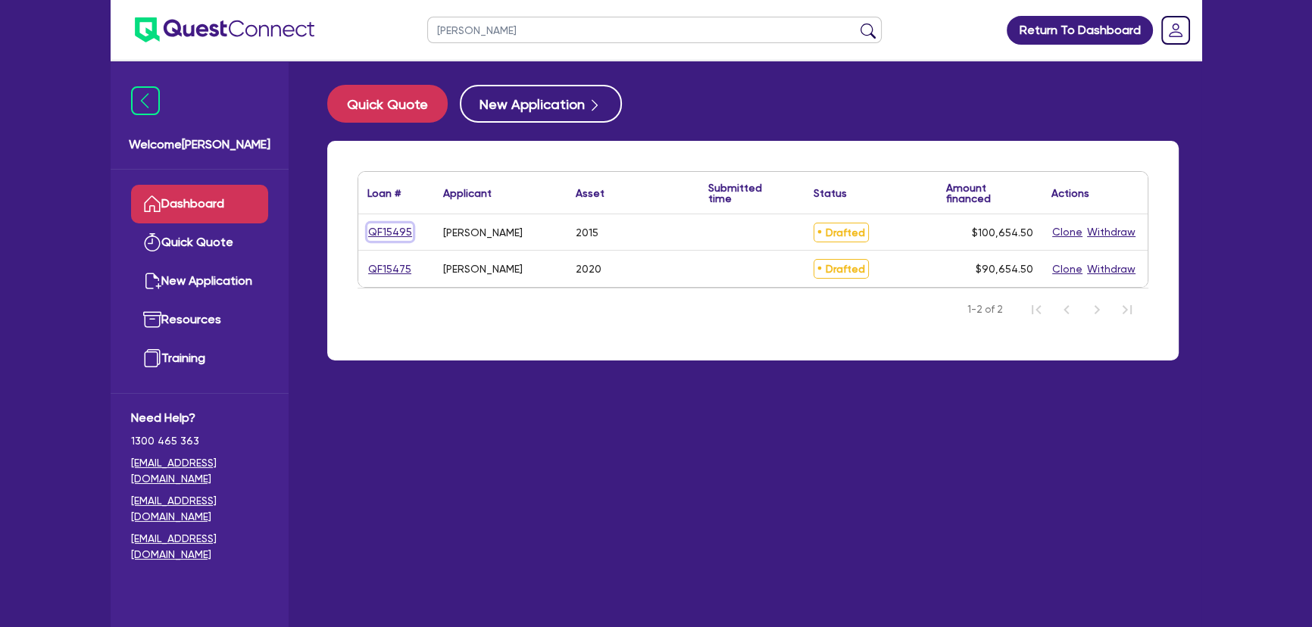
click at [381, 236] on link "QF15495" at bounding box center [389, 231] width 45 height 17
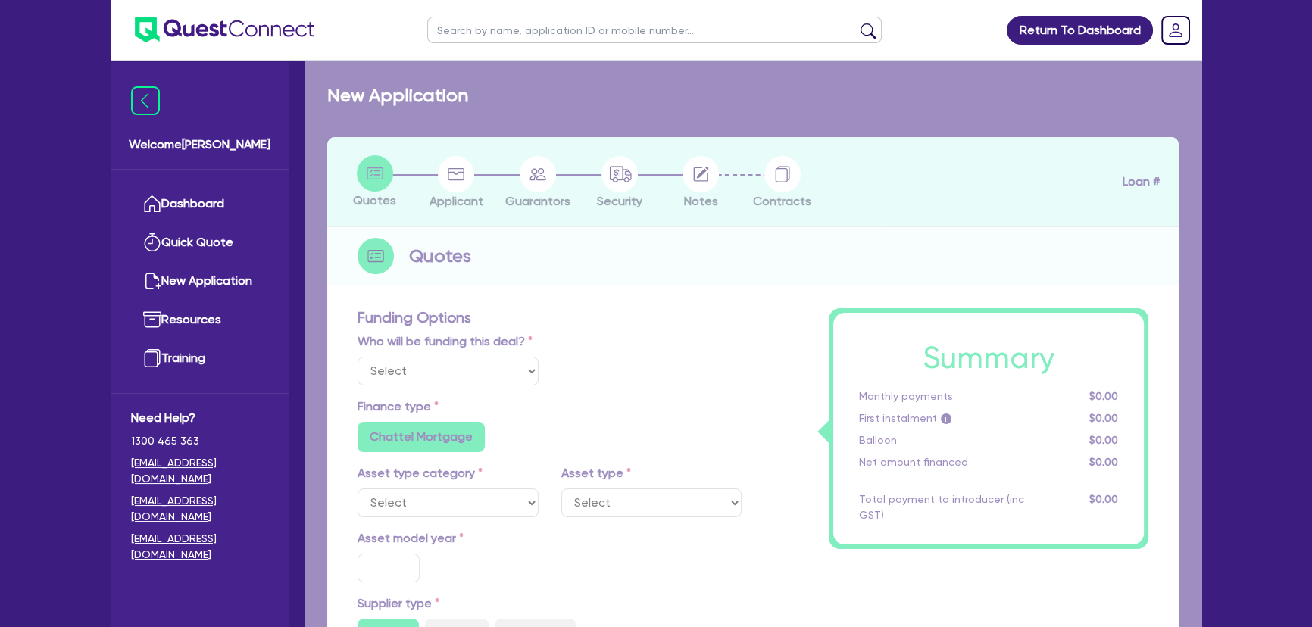
select select "Other"
select select "PRIMARY_ASSETS"
type input "2015"
radio input "false"
radio input "true"
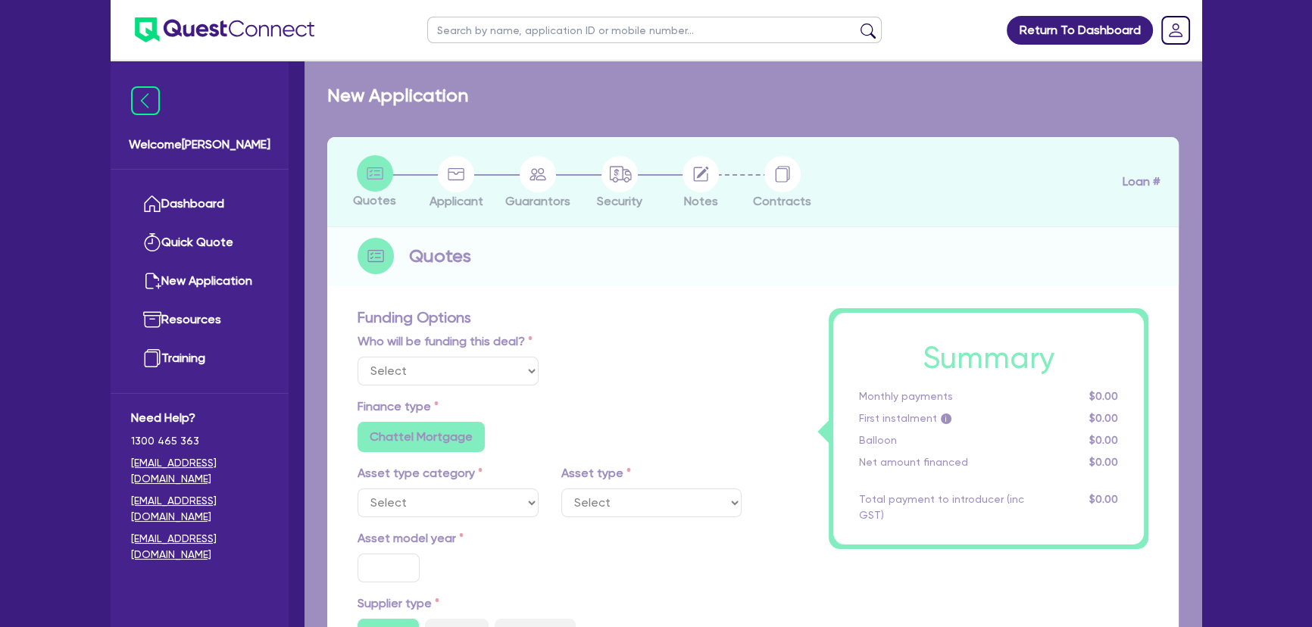
type input "100,000"
type input "4"
type input "4,026.18"
type input "9"
radio input "true"
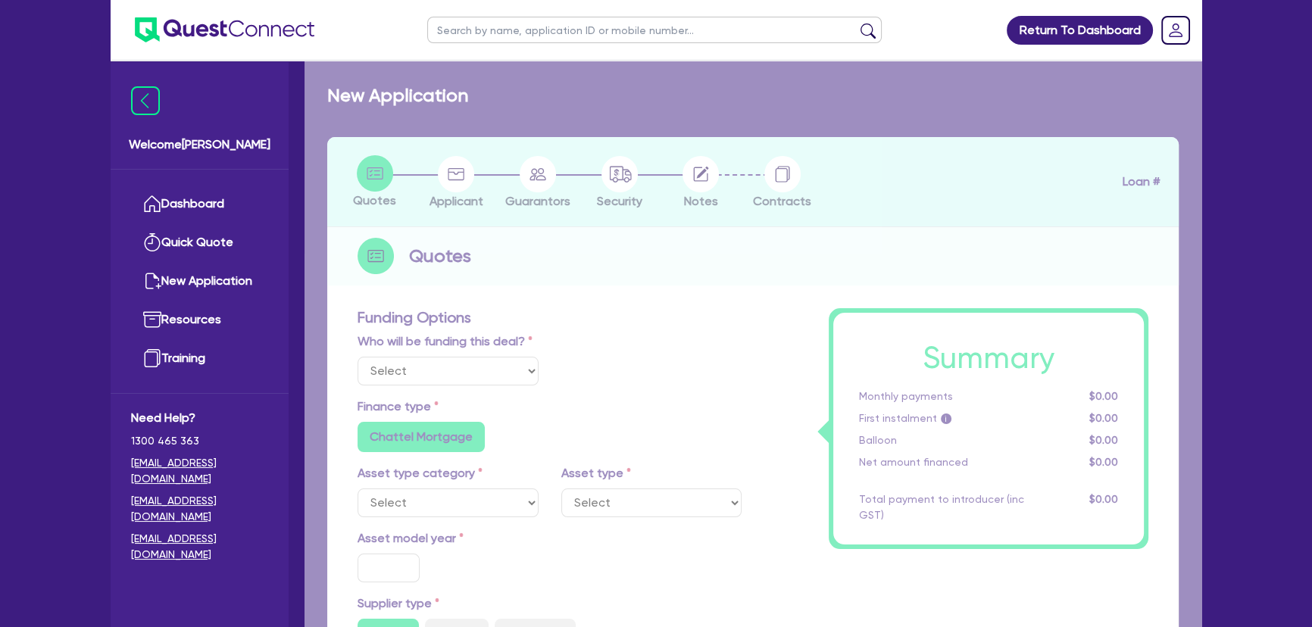
radio input "false"
select select "YELLOW_GOODS_AND_EXCAVATORS"
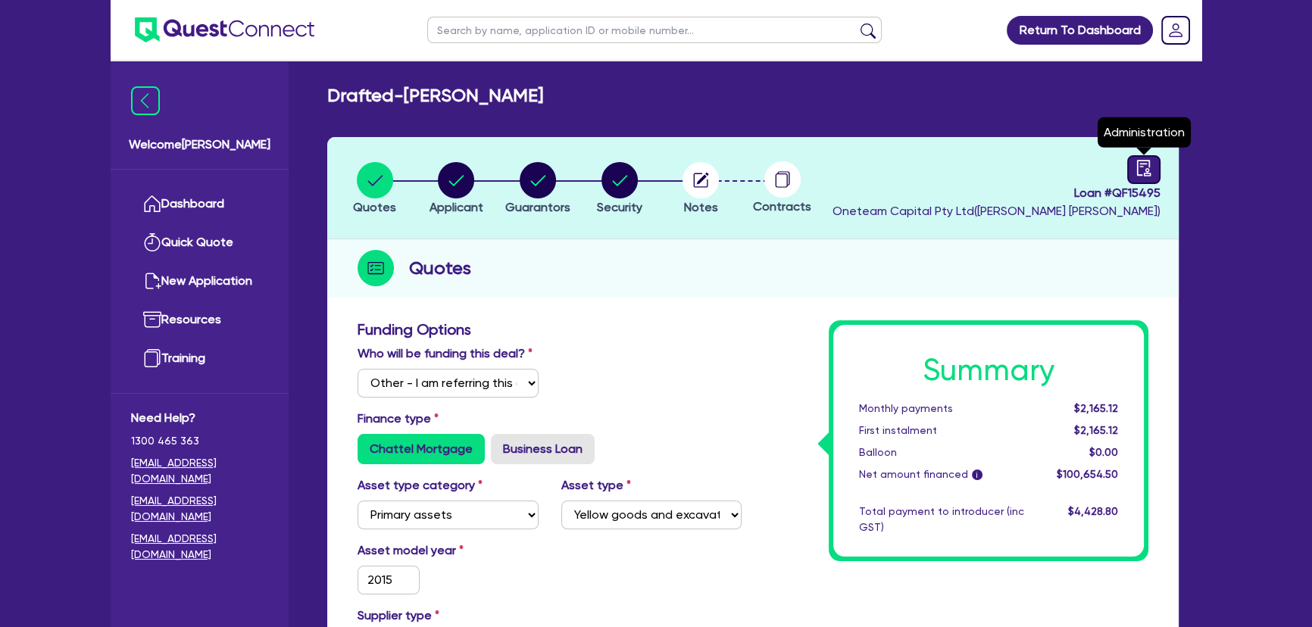
click at [1134, 164] on div at bounding box center [1143, 169] width 33 height 29
select select "DRAFTED_NEW"
select select "Other"
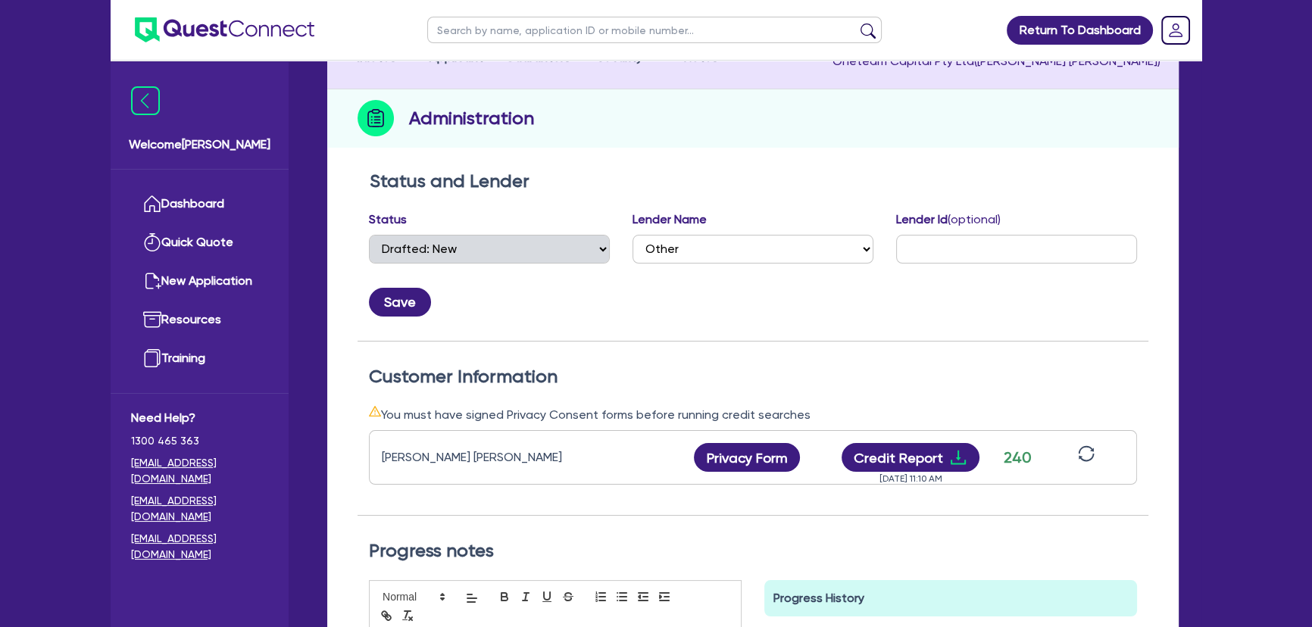
scroll to position [275, 0]
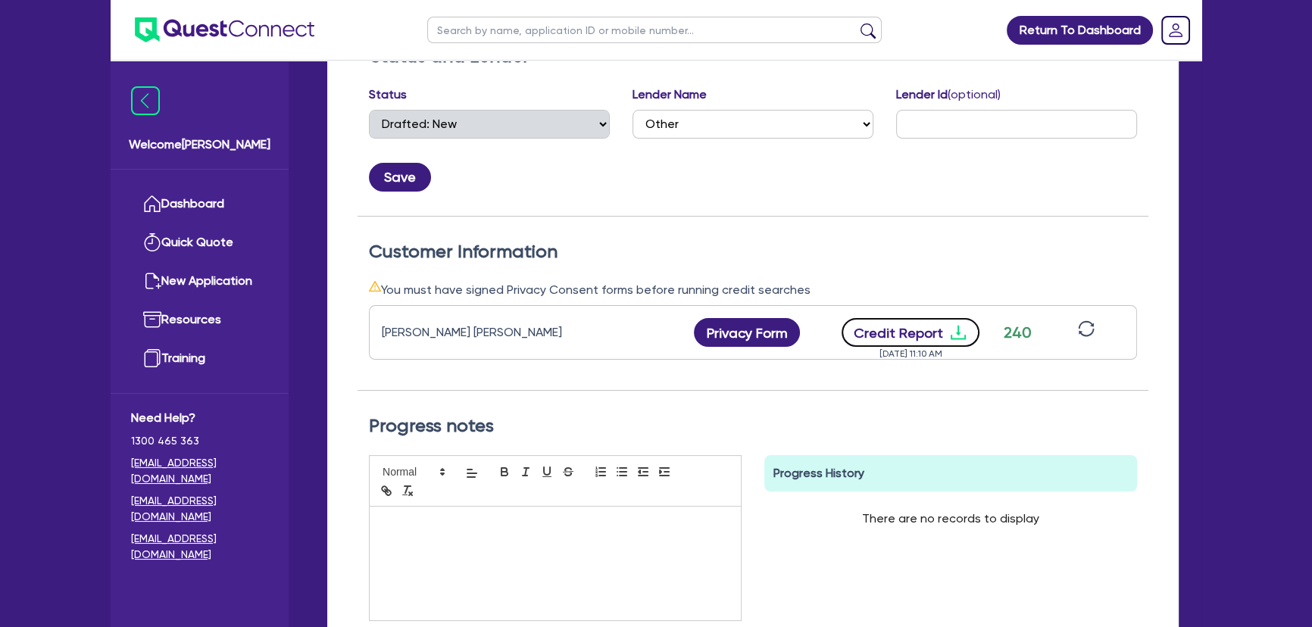
click at [961, 333] on icon "download" at bounding box center [958, 332] width 18 height 18
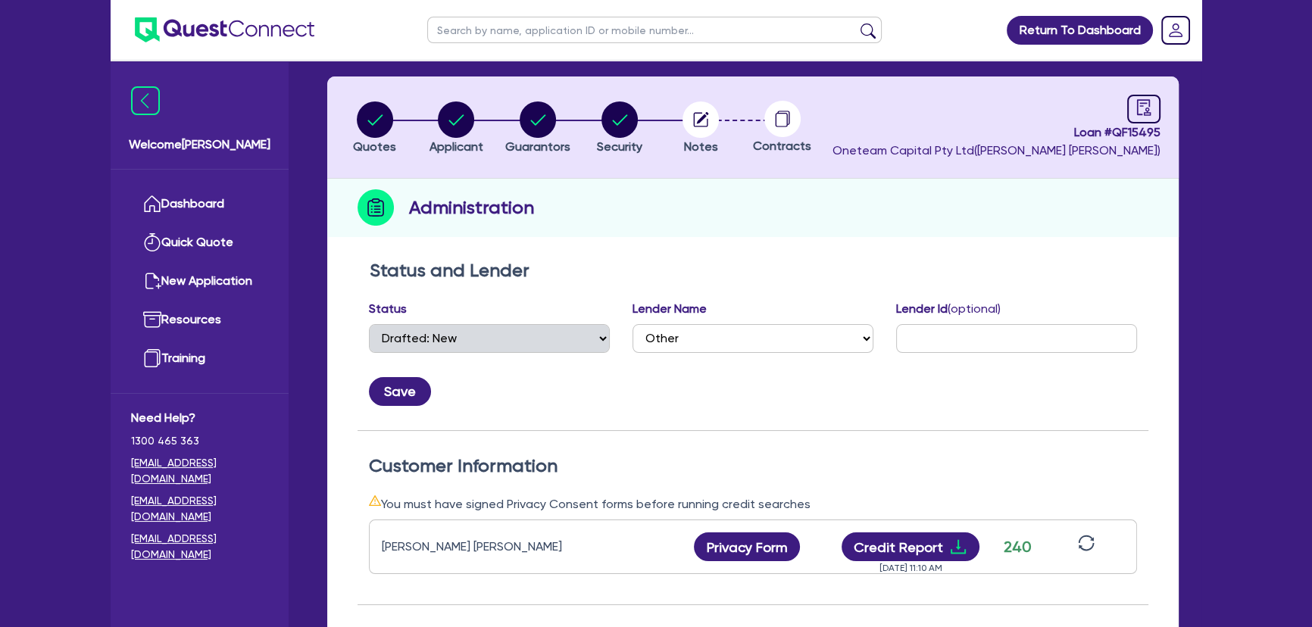
scroll to position [0, 0]
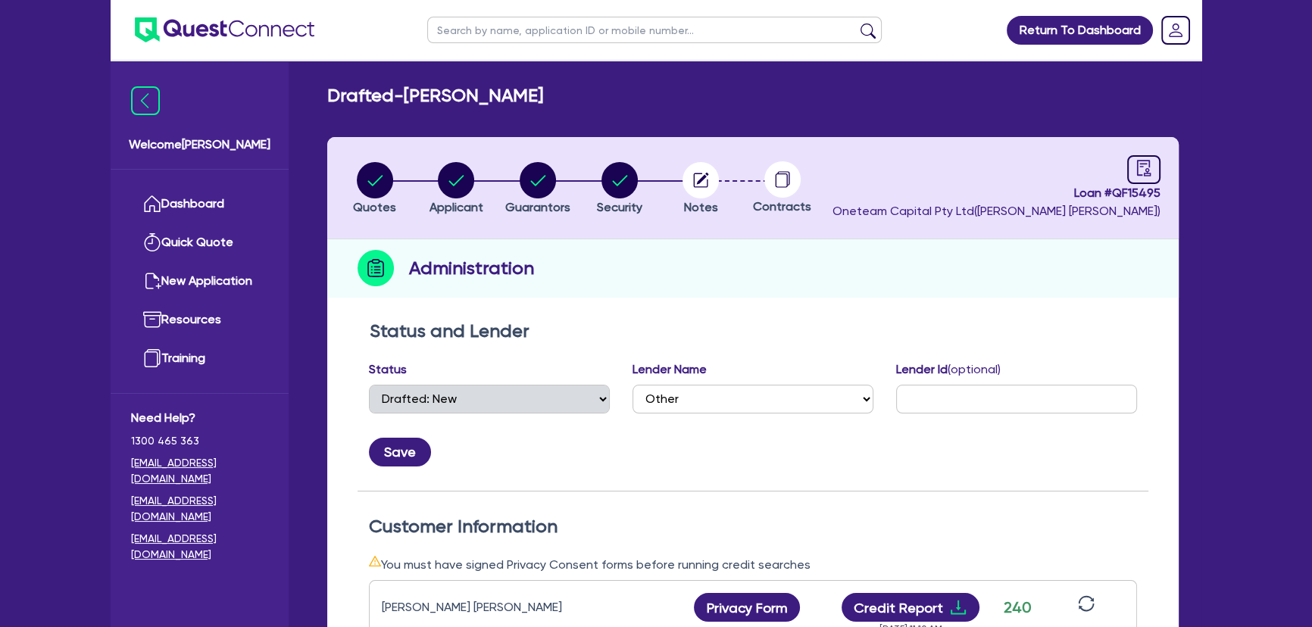
click at [252, 43] on ul at bounding box center [213, 30] width 204 height 60
click at [249, 30] on img at bounding box center [225, 29] width 180 height 25
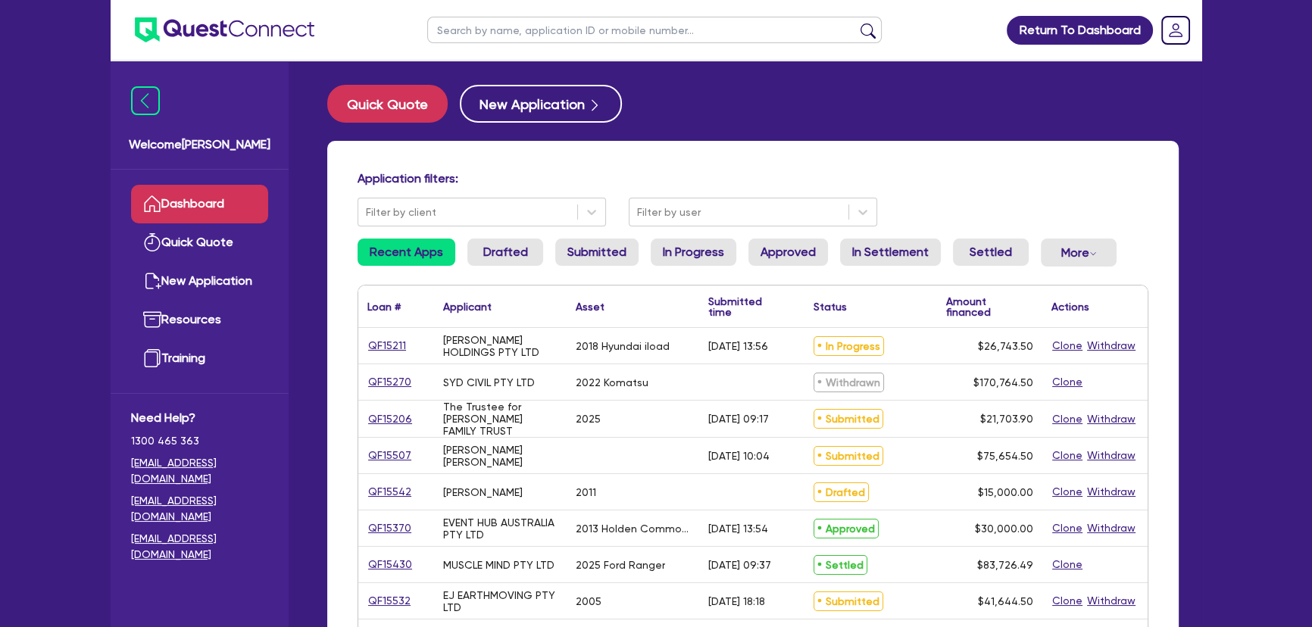
click at [798, 161] on div "Application filters: Filter by client Filter by user Recent Apps Drafted Submit…" at bounding box center [752, 635] width 851 height 988
